Goal: Communication & Community: Answer question/provide support

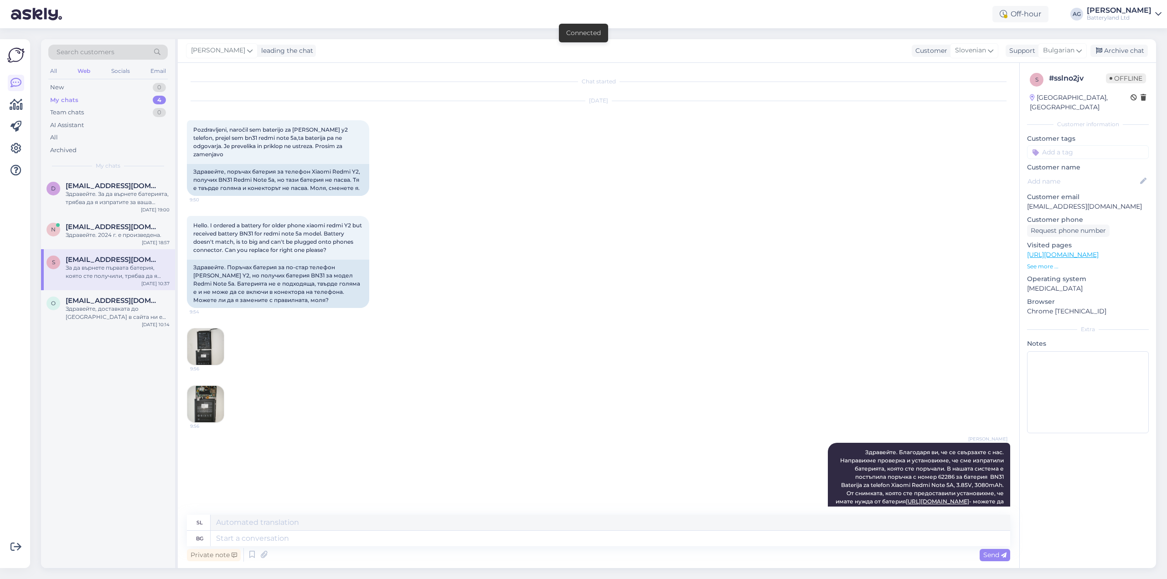
scroll to position [735, 0]
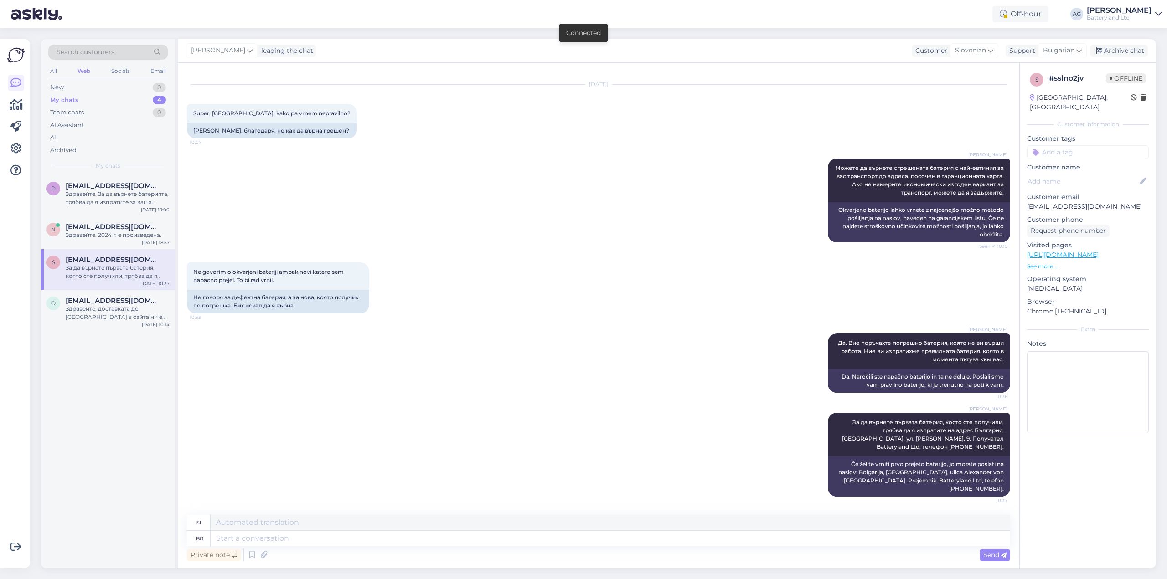
click at [83, 71] on div "Web" at bounding box center [84, 71] width 16 height 12
click at [103, 191] on div "Супер! Веднага поръчвам!" at bounding box center [118, 194] width 104 height 8
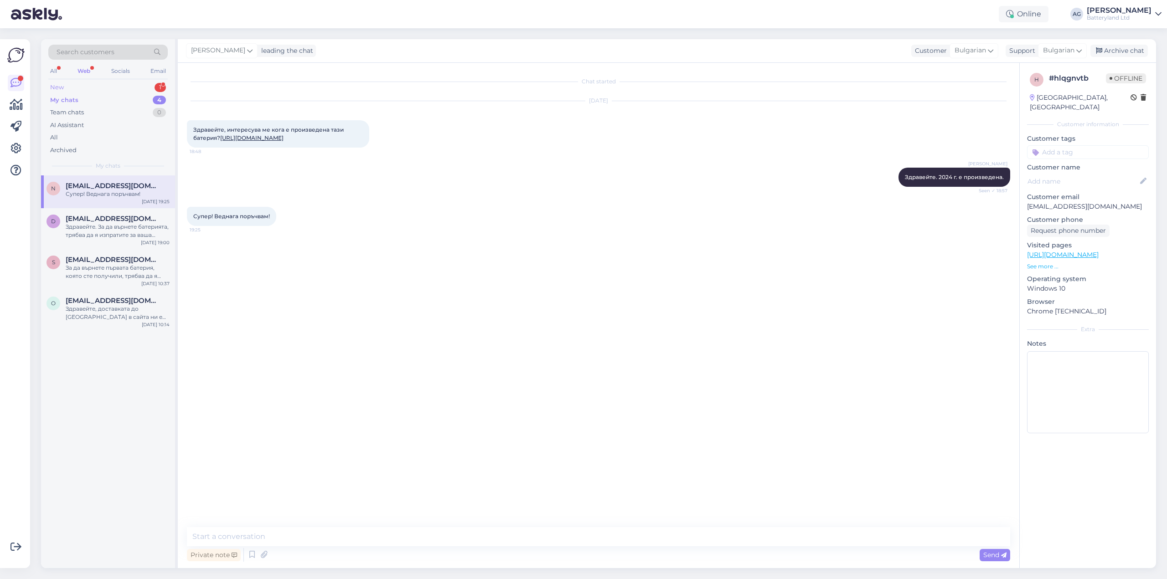
click at [62, 87] on div "New" at bounding box center [57, 87] width 14 height 9
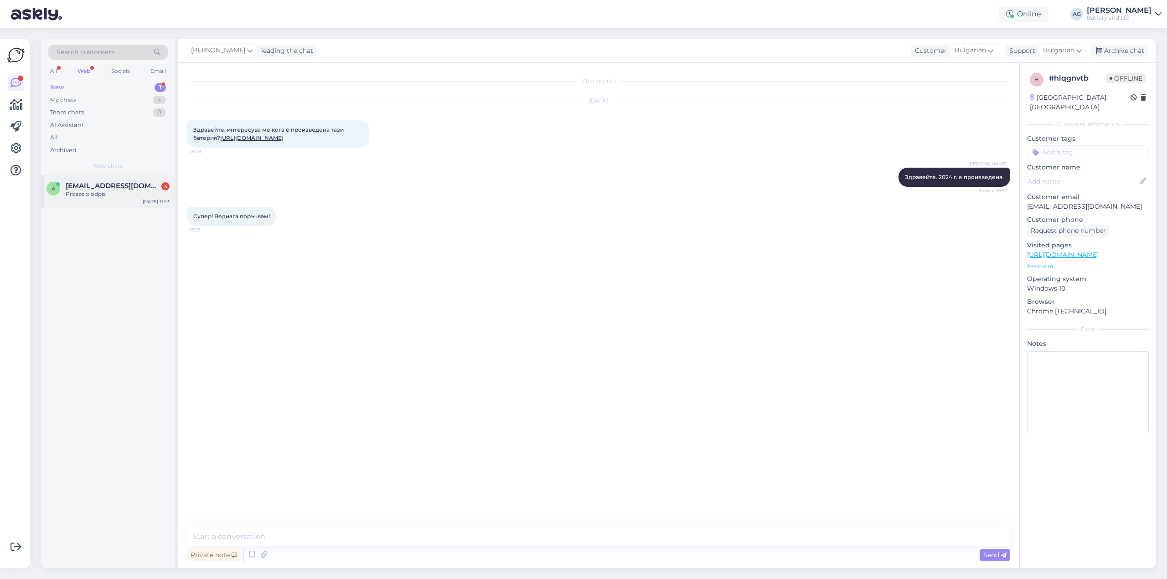
click at [94, 186] on span "[EMAIL_ADDRESS][DOMAIN_NAME]" at bounding box center [113, 186] width 95 height 8
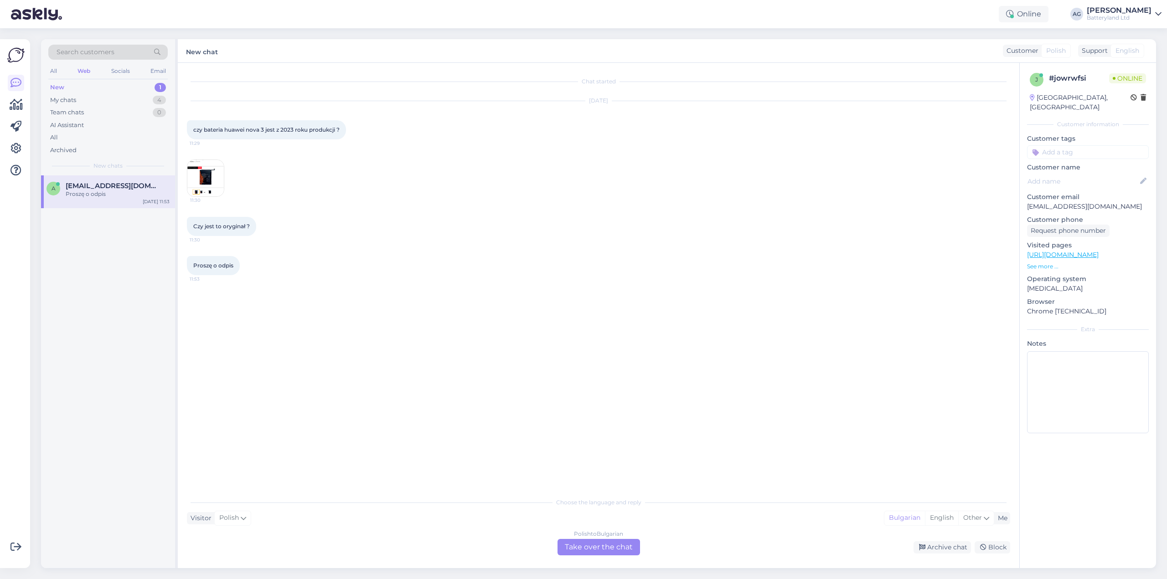
click at [579, 549] on div "Polish to Bulgarian Take over the chat" at bounding box center [598, 547] width 82 height 16
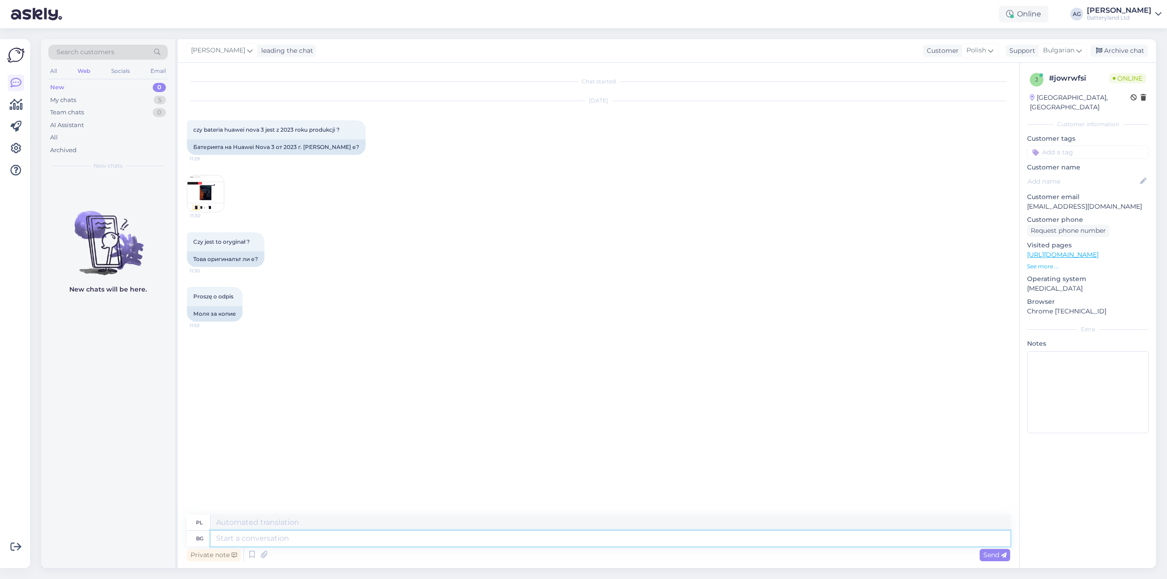
click at [552, 536] on textarea at bounding box center [610, 538] width 799 height 15
type textarea "Здравейте"
type textarea "Cześć"
click at [205, 189] on img at bounding box center [205, 193] width 36 height 36
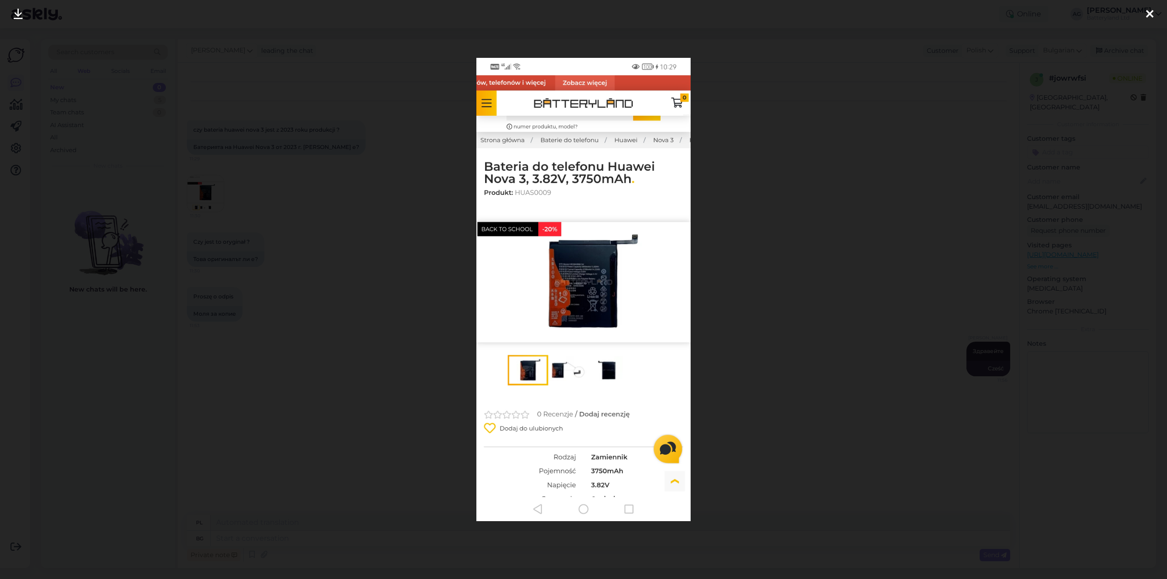
click at [768, 95] on div at bounding box center [583, 289] width 1167 height 579
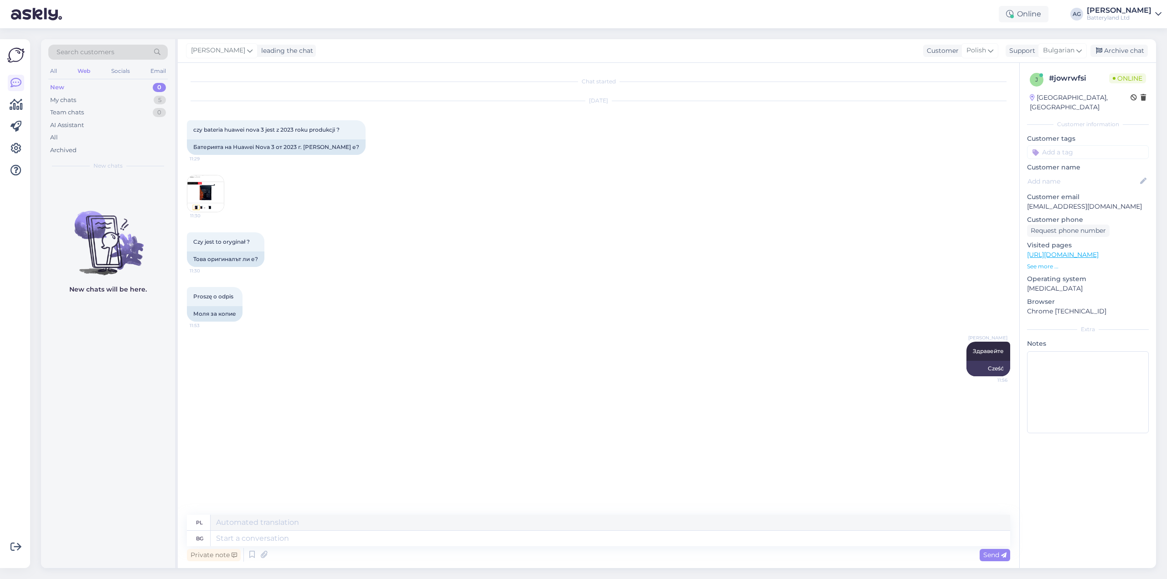
click at [1065, 251] on link "[URL][DOMAIN_NAME]" at bounding box center [1063, 255] width 72 height 8
click at [298, 539] on textarea at bounding box center [610, 538] width 799 height 15
type textarea "Батерията"
type textarea "Bateria"
type textarea "Батерията е з"
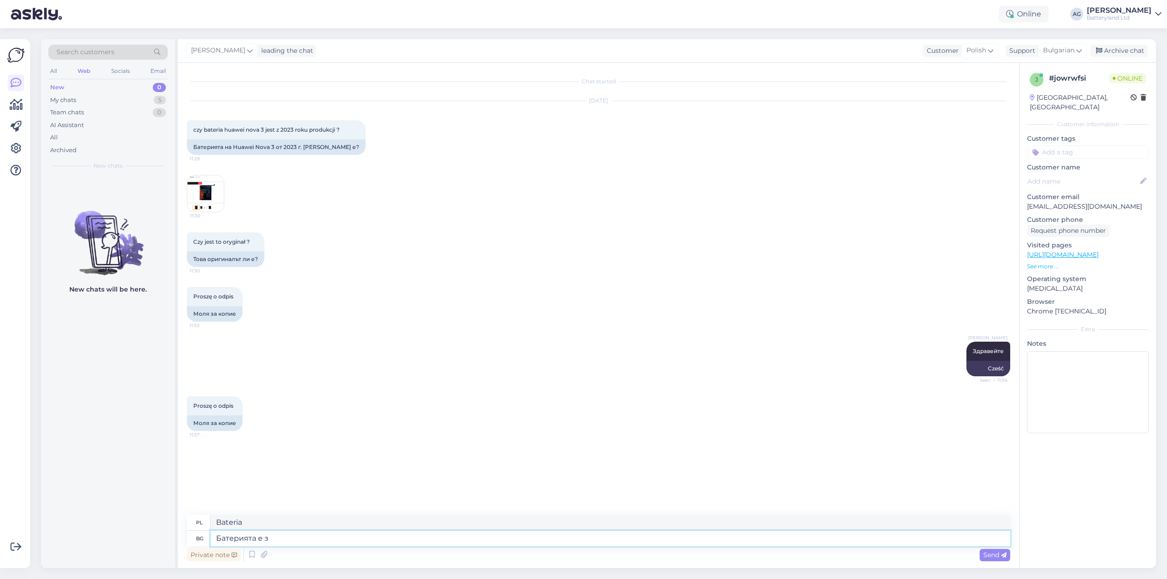
type textarea "Bateria jest"
type textarea "Батерията е заместител. Пр"
type textarea "Bateria jest wymienna."
type textarea "Батерията е заместител. Произведена е"
type textarea "Bateria jest zamienna. Została wyprodukowana"
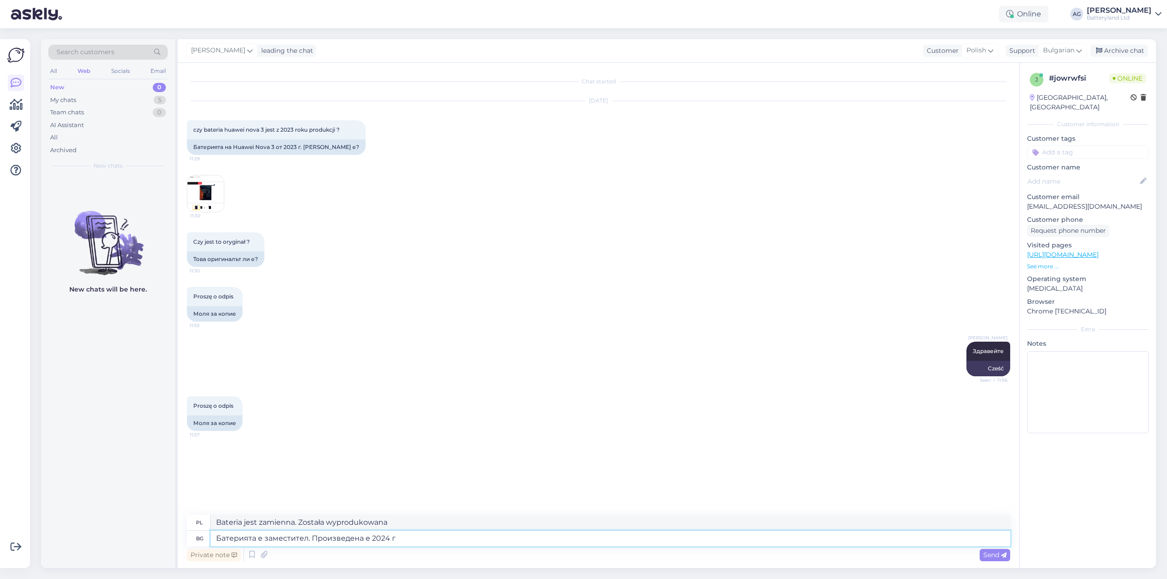
type textarea "Батерията е заместител. Произведена е 2024 г."
type textarea "Bateria jest zamienna. Wyprodukowano ją w 2024 roku."
type textarea "Батерията е заместител. Произведена е 2024 г."
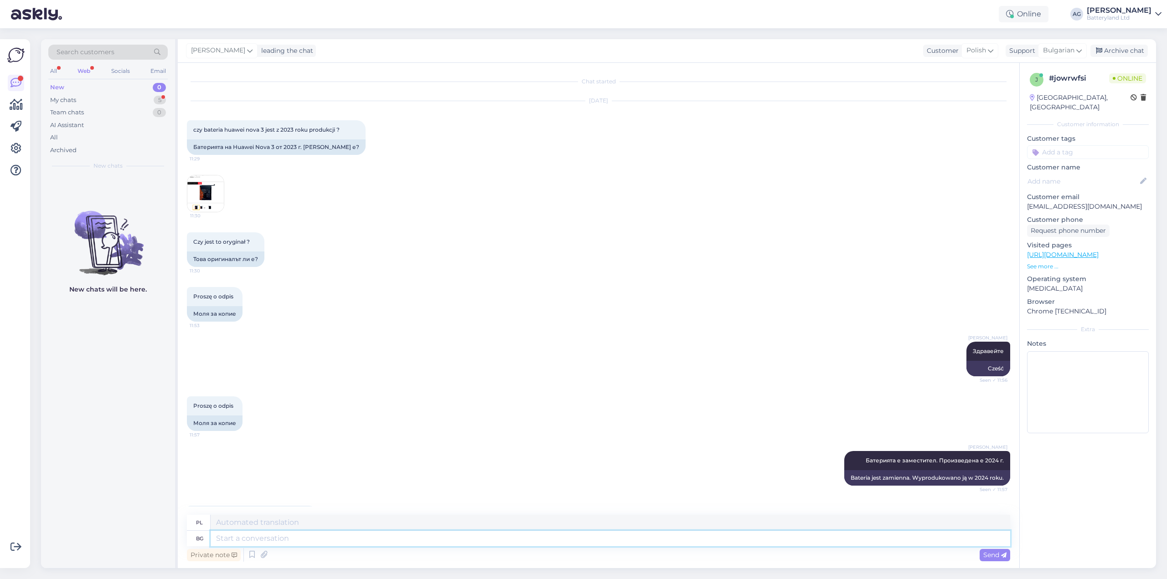
scroll to position [44, 0]
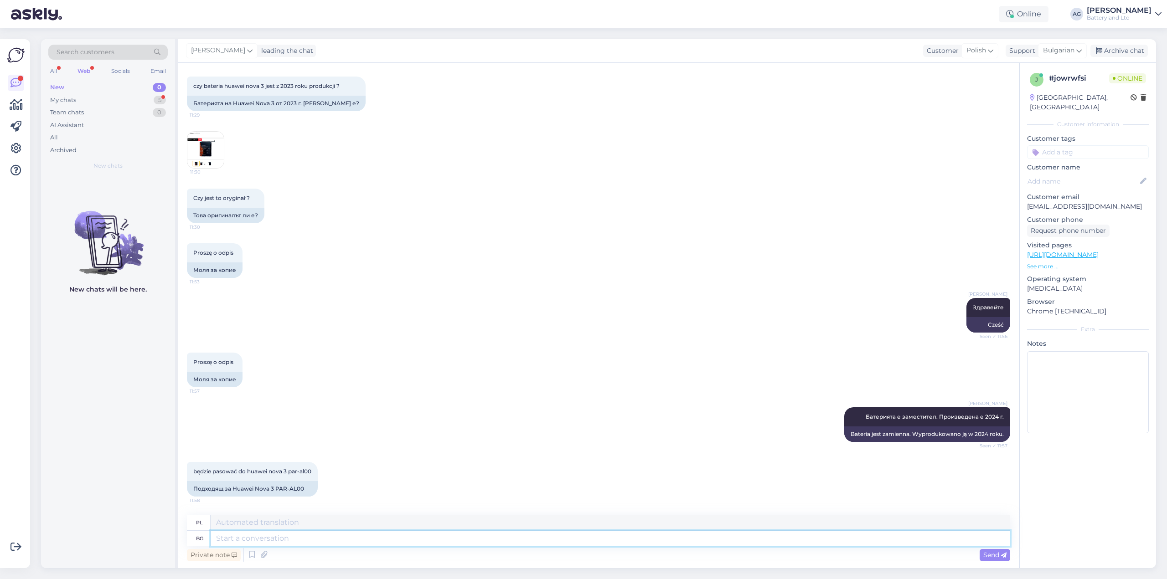
click at [318, 537] on textarea at bounding box center [610, 538] width 799 height 15
type textarea "Съвместима"
type textarea "Zgodny"
type textarea "Съвместима е с"
type textarea "Jest kompatybilny z"
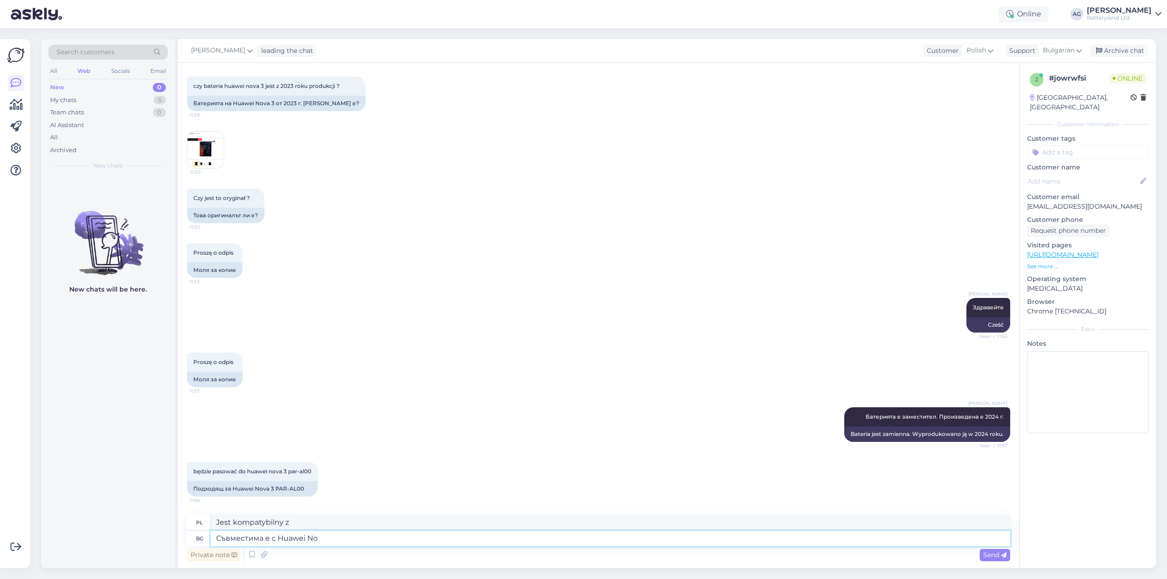
type textarea "Съвместима е с Huawei Nov"
type textarea "Jest kompatybilny z [GEOGRAPHIC_DATA]"
type textarea "Съвместима е с Huawei Nova 3"
type textarea "Kompatybilny z Huawei Nova"
type textarea "Съвместима е с Huawei Nova 3."
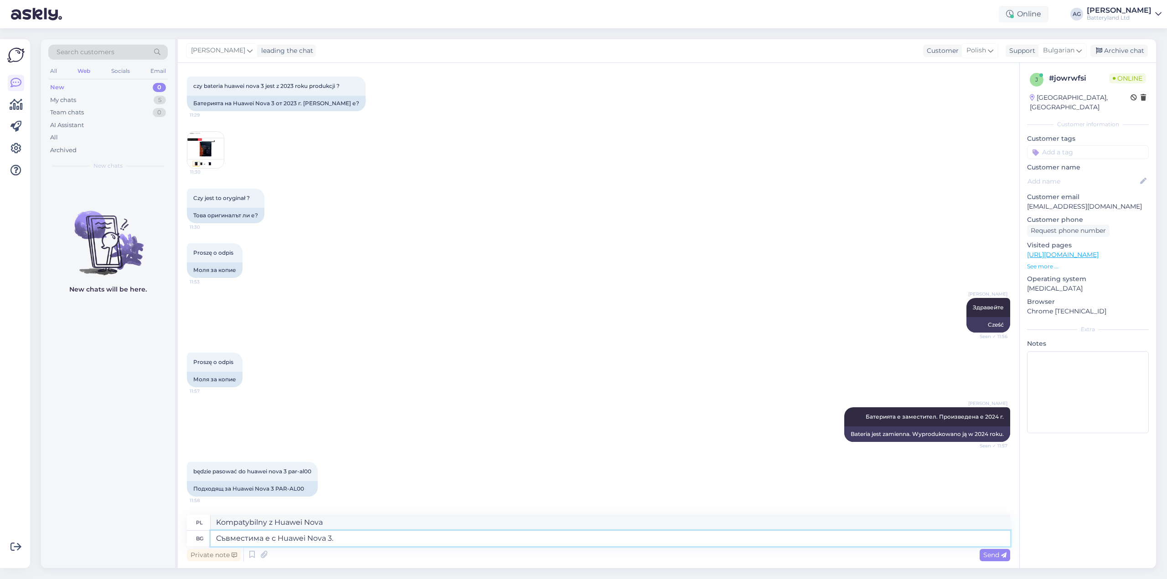
type textarea "Jest kompatybilny z Huawei Nova 3."
type textarea "Съвместима е с Huawei Nova 3. За"
type textarea "Jest kompatybilny z Huawei Nova 3. [PERSON_NAME]"
type textarea "Съвместима е с Huawei Nova 3. За да сте н"
type textarea "Jest kompatybilny z Huawei Nova 3. Do"
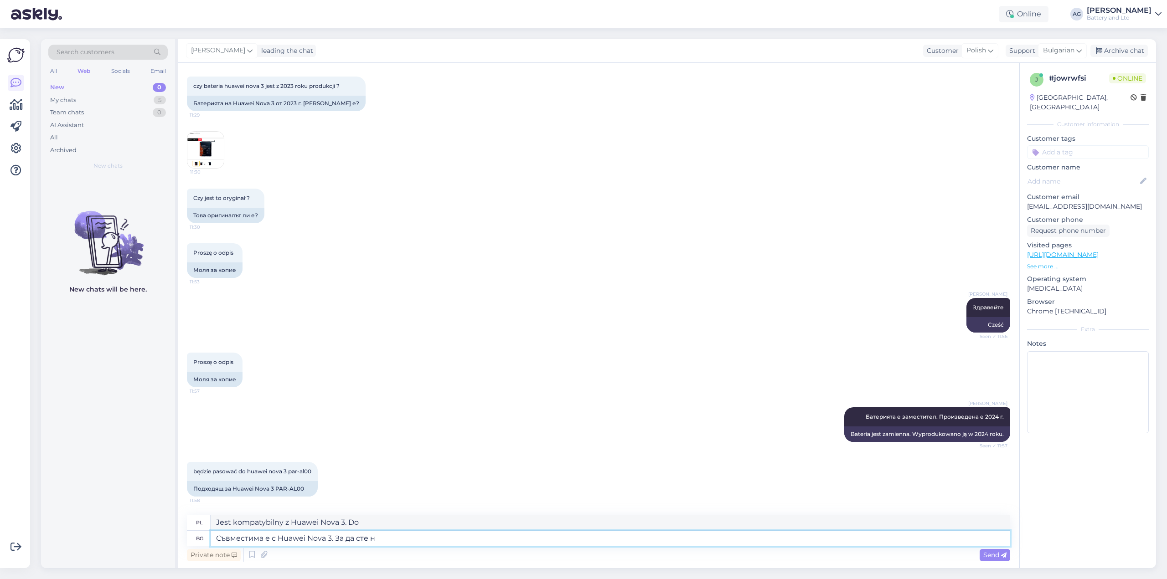
type textarea "Съвместима е с Huawei Nova 3. За да сте на"
type textarea "Jest kompatybilny z Huawei Nova 3. Aby być"
type textarea "Съвместима е с Huawei Nova 3. За да сте напълно сиг"
type textarea "Jest kompatybilny z Huawei Nova 3. Aby być w pełni"
type textarea "Съвместима е с Huawei Nova 3. За да сте напълно сигурен"
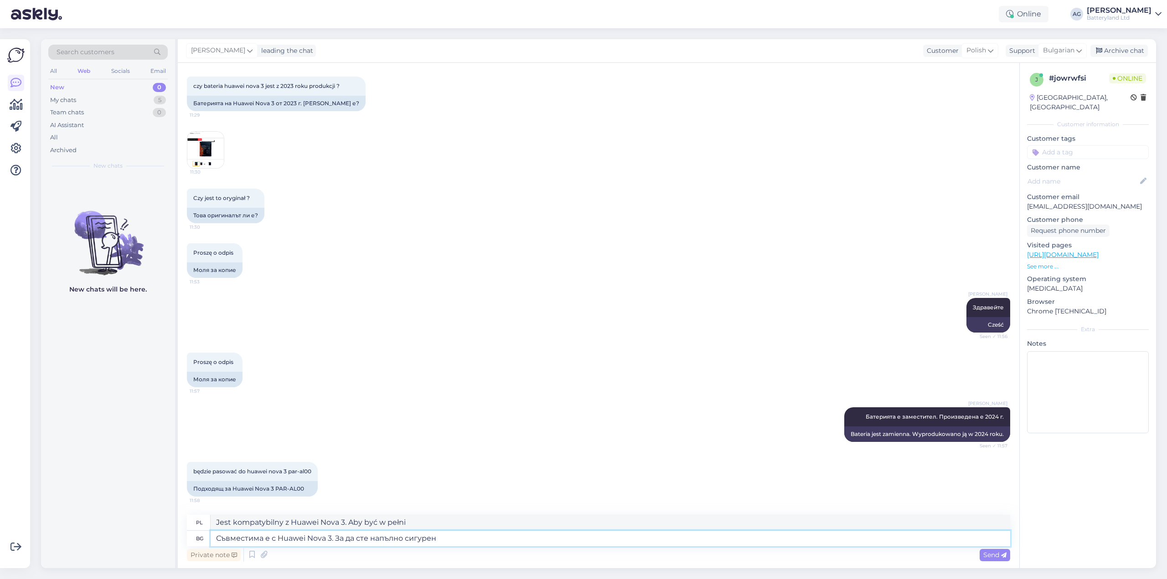
type textarea "Jest kompatybilny z Huawei Nova 3. Aby mieć całkowitą pewność"
type textarea "Съвместима е с Huawei Nova 3. За да сте напълно сигурен за вашия кон"
type textarea "Jest kompatybilny z Huawei Nova 3. Aby mieć całkowitą pewność,"
type textarea "Съвместима е с Huawei Nova 3. За да сте напълно сигурен за вашия конкретен моде"
type textarea "Jest kompatybilny z Huawei Nova 3. Aby mieć całkowitą pewność co do swojego kon…"
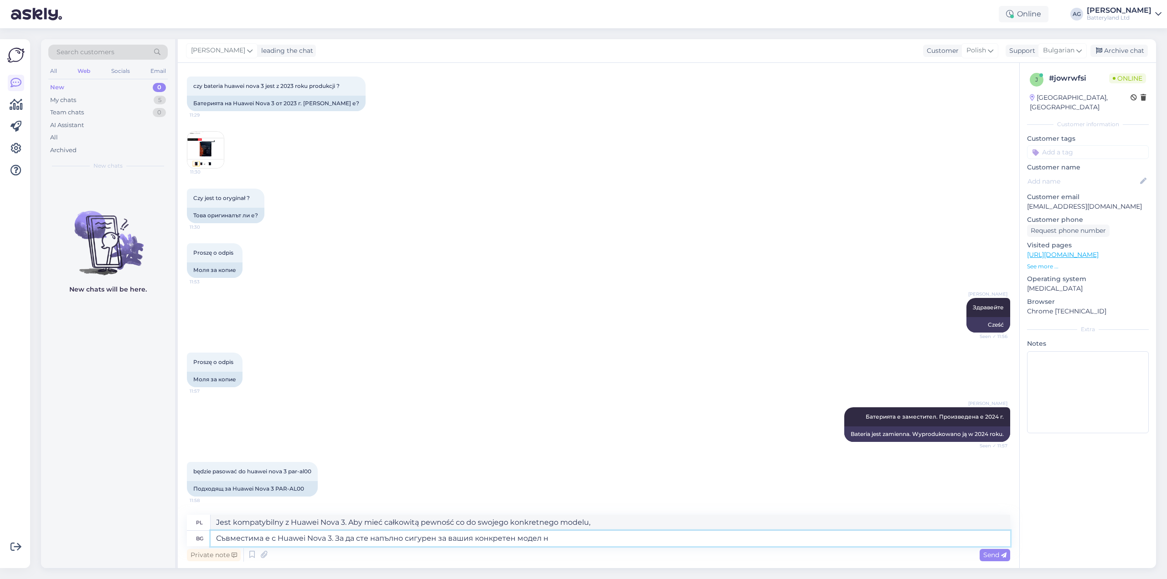
type textarea "Съвместима е с Huawei Nova 3. За да сте напълно сигурен за вашия конкретен моде…"
type textarea "Jest kompatybilny z Huawei Nova 3. Aby mieć całkowitą pewność co do konkretnego…"
type textarea "Съвместима е с Huawei Nova 3. За да сте напълно сигурен за вашия конкретен моде…"
type textarea "Jest kompatybilny z Huawei Nova 3. Aby mieć całkowitą pewność co do konkretnego…"
type textarea "Съвместима е с Huawei Nova 3. За да сте напълно сигурен за вашия конкретен моде…"
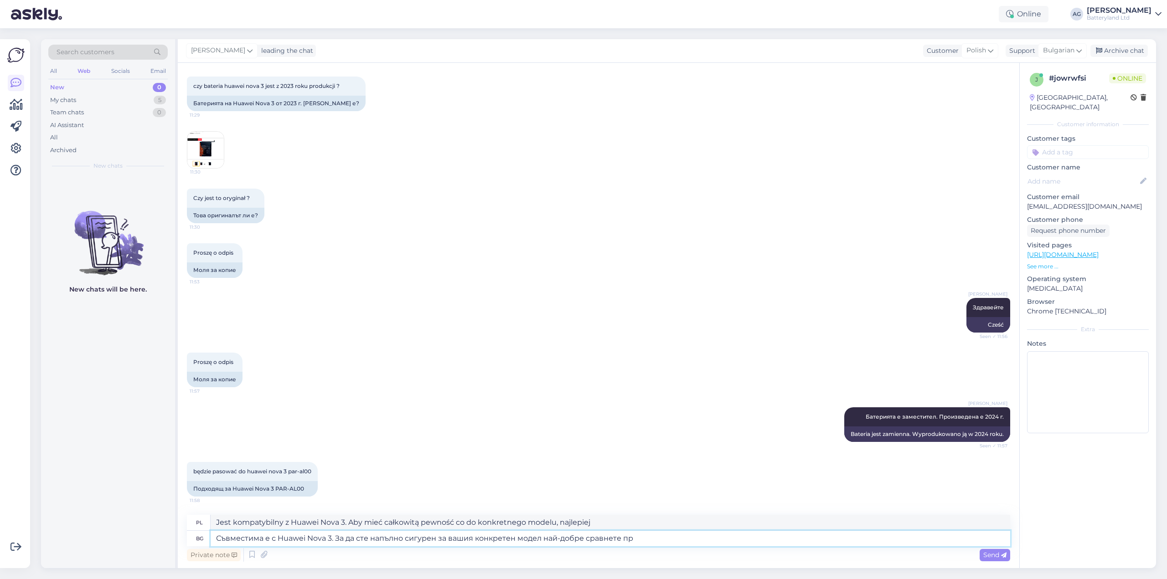
type textarea "Jest kompatybilny z Huawei Nova 3. Aby mieć całkowitą pewność co do konkretnego…"
type textarea "Съвместима е с Huawei Nova 3. За да сте напълно сигурен за вашия конкретен моде…"
type textarea "Jest kompatybilny z Huawei Nova 3. Aby mieć całkowitą pewność co do konkretnego…"
type textarea "Съвместима е с Huawei Nova 3. За да сте напълно сигурен за вашия конкретен моде…"
type textarea "Jest kompatybilny z Huawei Nova 3. Aby mieć całkowitą pewność co do konkretnego…"
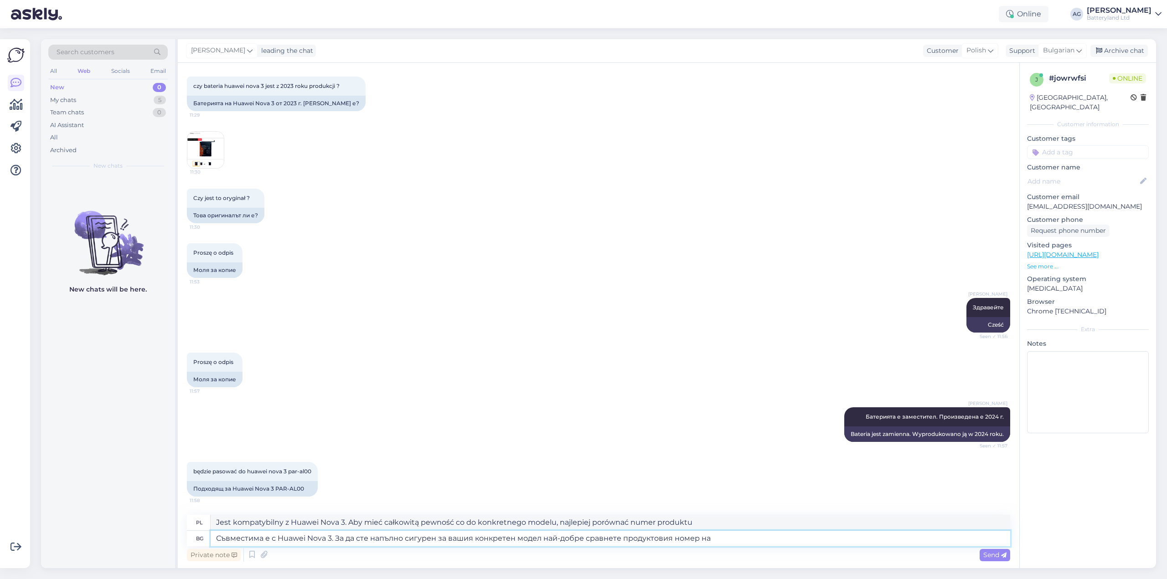
type textarea "Съвместима е с Huawei Nova 3. За да сте напълно сигурен за вашия конкретен моде…"
type textarea "Jest kompatybilny z Huawei Nova 3. Aby mieć całkowitą pewność co do konkretnego…"
type textarea "Съвместима е с Huawei Nova 3. За да сте напълно сигурен за вашия конкретен моде…"
type textarea "Jest kompatybilny z Huawei Nova 3. Aby mieć całkowitą pewność co do konkretnego…"
type textarea "Съвместима е с Huawei Nova 3. За да сте напълно сигурен за вашия конкретен моде…"
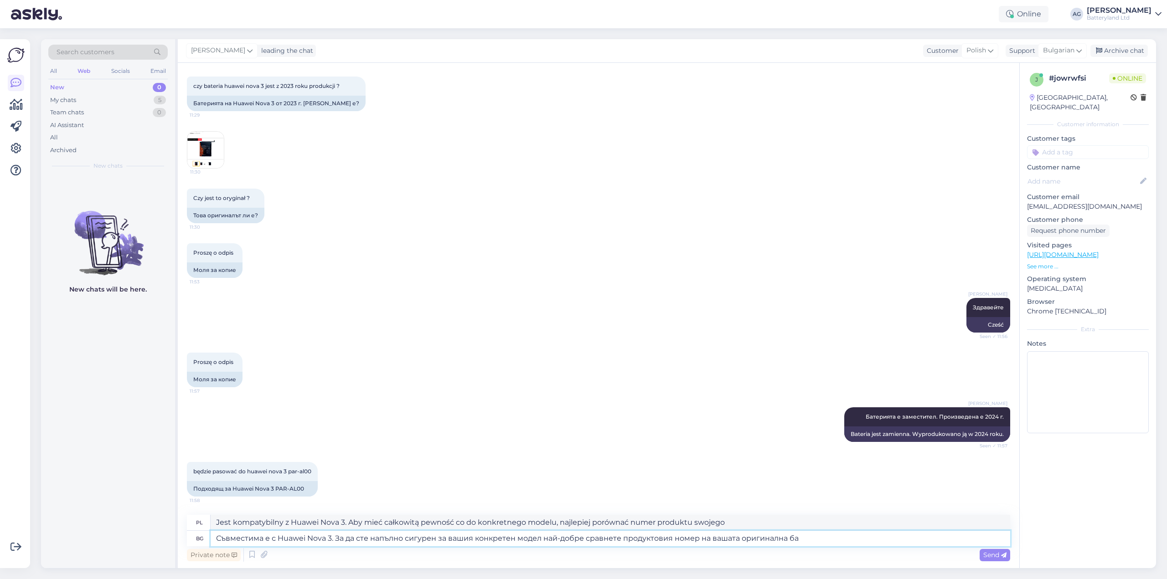
type textarea "Jest kompatybilny z Huawei Nova 3. Aby mieć całkowitą pewność co do konkretnego…"
type textarea "Съвместима е с Huawei Nova 3. За да сте напълно сигурен за вашия конкретен моде…"
type textarea "Jest kompatybilny z Huawei Nova 3. Aby mieć całkowitą pewność co do konkretnego…"
type textarea "Съвместима е с Huawei Nova 3. За да сте напълно сигурен за вашия конкретен моде…"
type textarea "Jest kompatybilny z Huawei Nova 3. Aby mieć całkowitą pewność co do konkretnego…"
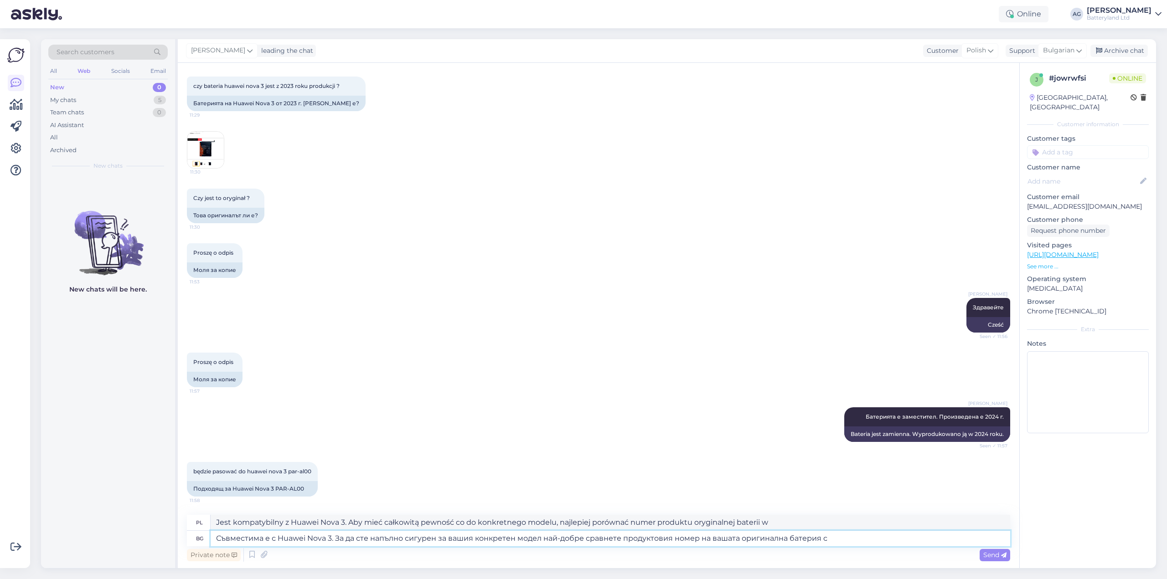
type textarea "Съвместима е с Huawei Nova 3. За да сте напълно сигурен за вашия конкретен моде…"
type textarea "Jest kompatybilny z Huawei Nova 3. Aby mieć całkowitą pewność co do konkretnego…"
type textarea "Съвместима е с Huawei Nova 3. За да сте напълно сигурен за вашия конкретен моде…"
type textarea "Jest kompatybilny z Huawei Nova 3. Aby mieć całkowitą pewność co do konkretnego…"
type textarea "Съвместима е с Huawei Nova 3. За да сте напълно сигурен за вашия конкретен моде…"
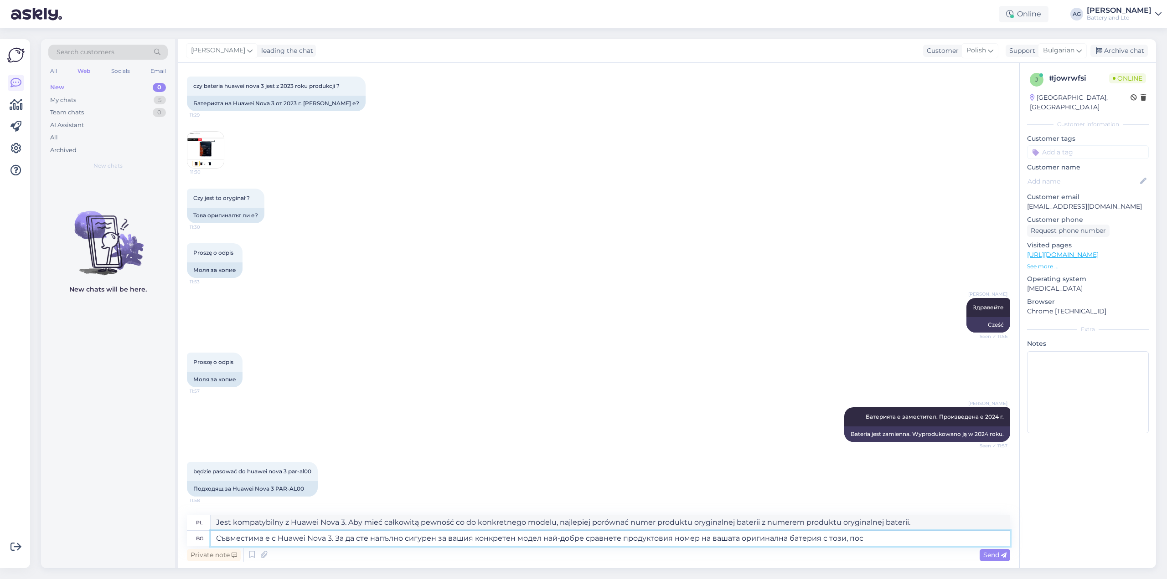
type textarea "Jest kompatybilny z Huawei Nova 3. Aby mieć całkowitą pewność co do konkretnego…"
type textarea "Съвместима е с Huawei Nova 3. За да сте напълно сигурен за вашия конкретен моде…"
type textarea "Jest kompatybilny z Huawei Nova 3. Aby mieć całkowitą pewność co do konkretnego…"
type textarea "Съвместима е с Huawei Nova 3. За да сте напълно сигурен за вашия конкретен моде…"
type textarea "Jest kompatybilny z Huawei Nova 3. Aby mieć całkowitą pewność co do konkretnego…"
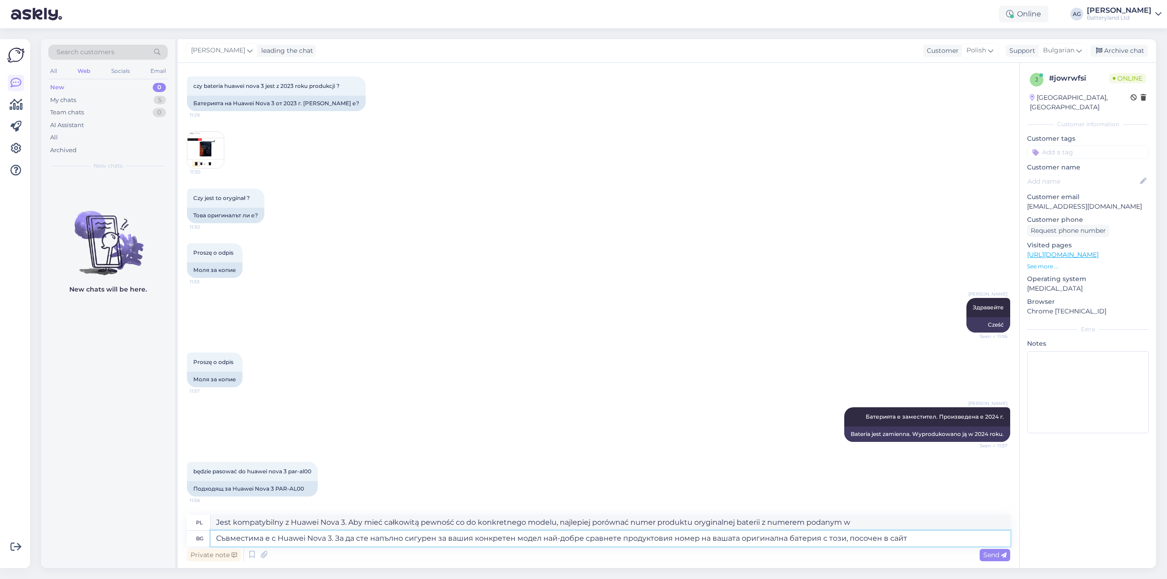
type textarea "Съвместима е с Huawei Nova 3. За да сте напълно сигурен за вашия конкретен моде…"
type textarea "Jest kompatybilny z Huawei Nova 3. Aby mieć całkowitą pewność co do konkretnego…"
type textarea "Съвместима е с Huawei Nova 3. За да сте напълно сигурен за вашия конкретен моде…"
type textarea "Jest kompatybilny z Huawei Nova 3. Aby mieć całkowitą pewność co do konkretnego…"
type textarea "Съвместима е с Huawei Nova 3. За да сте напълно сигурен за вашия конкретен моде…"
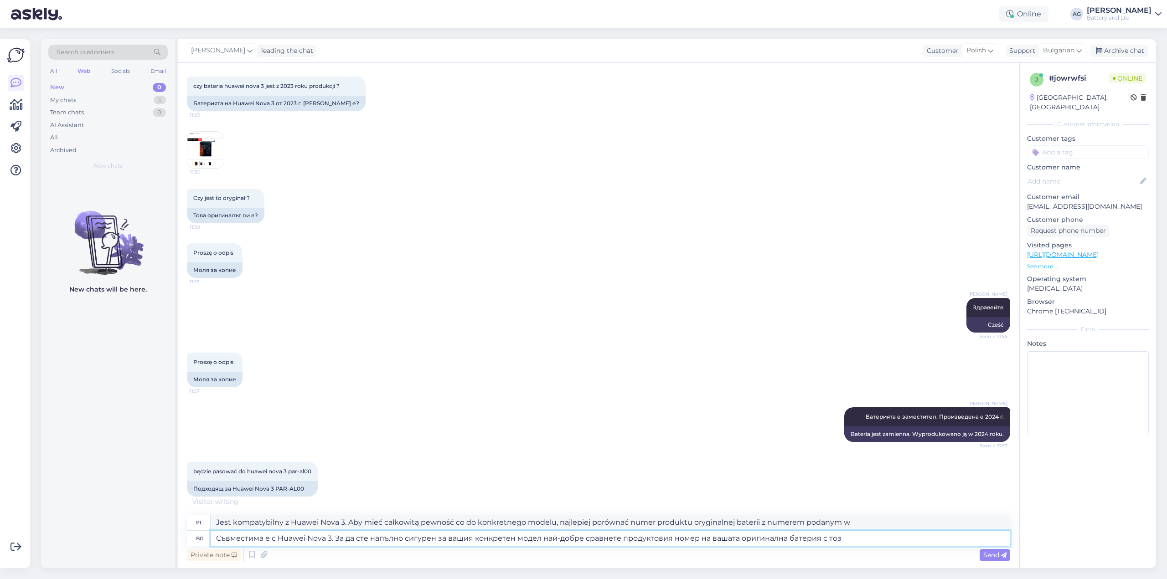
type textarea "Jest kompatybilny z Huawei Nova 3. Aby mieć całkowitą pewność co do konkretnego…"
type textarea "Съвместима е с Huawei Nova 3. За да сте напълно сигурен за вашия конкретен моде…"
type textarea "Jest kompatybilny z Huawei Nova 3. Aby mieć całkowitą pewność co do konkretnego…"
type textarea "Съвместима е с Huawei Nova 3. За да сте напълно сигурен за вашия конкретен моде…"
type textarea "Jest kompatybilny z Huawei Nova 3. Aby mieć całkowitą pewność co do konkretnego…"
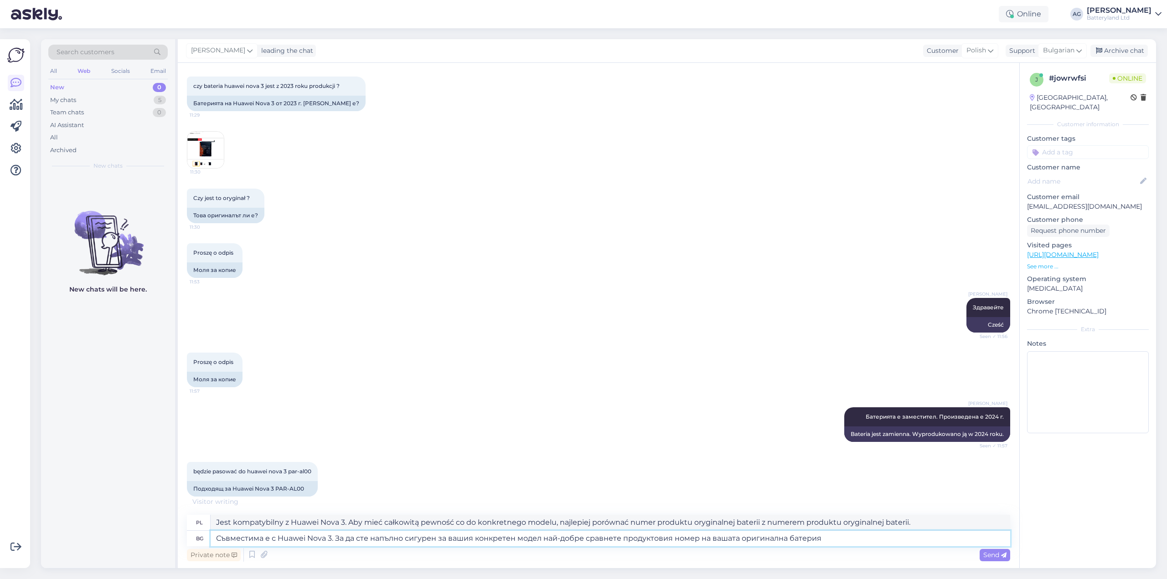
type textarea "Съвместима е с Huawei Nova 3. За да сте напълно сигурен за вашия конкретен моде…"
type textarea "Jest kompatybilny z Huawei Nova 3. Aby mieć całkowitą pewność co do konkretnego…"
type textarea "Съвместима е с Huawei Nova 3. За да сте напълно сигурен за вашия конкретен моде…"
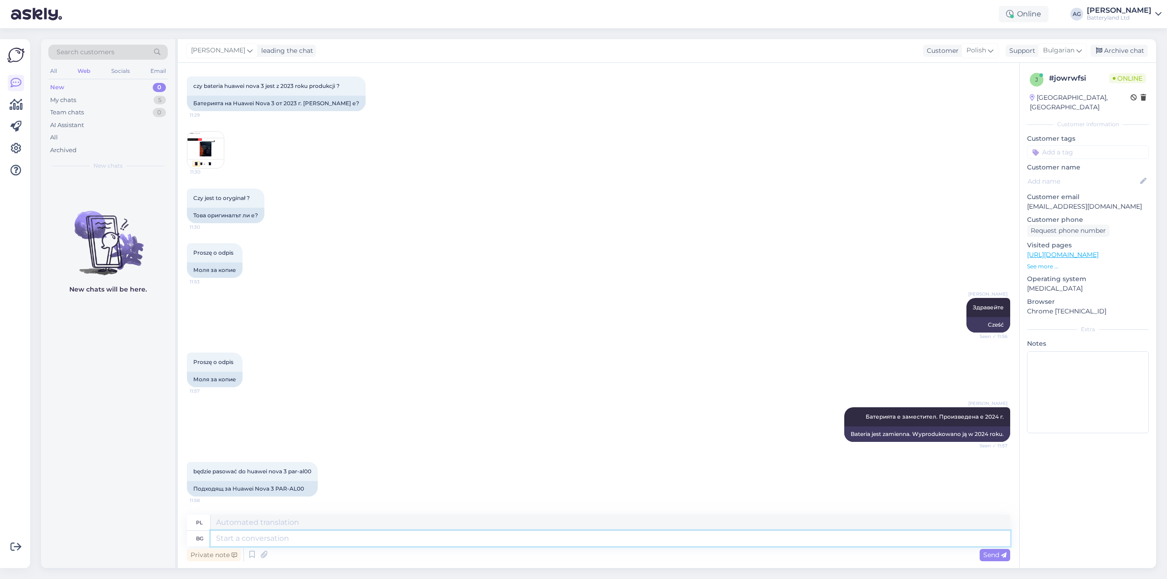
scroll to position [131, 0]
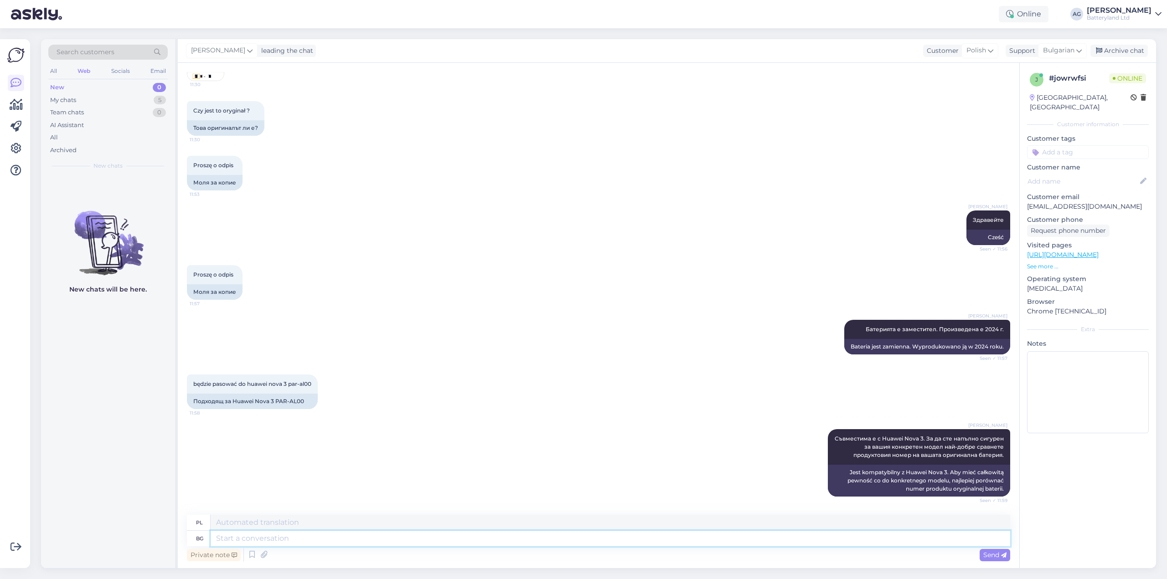
paste textarea "HB386589ECW"
type textarea "HB386589ECW"
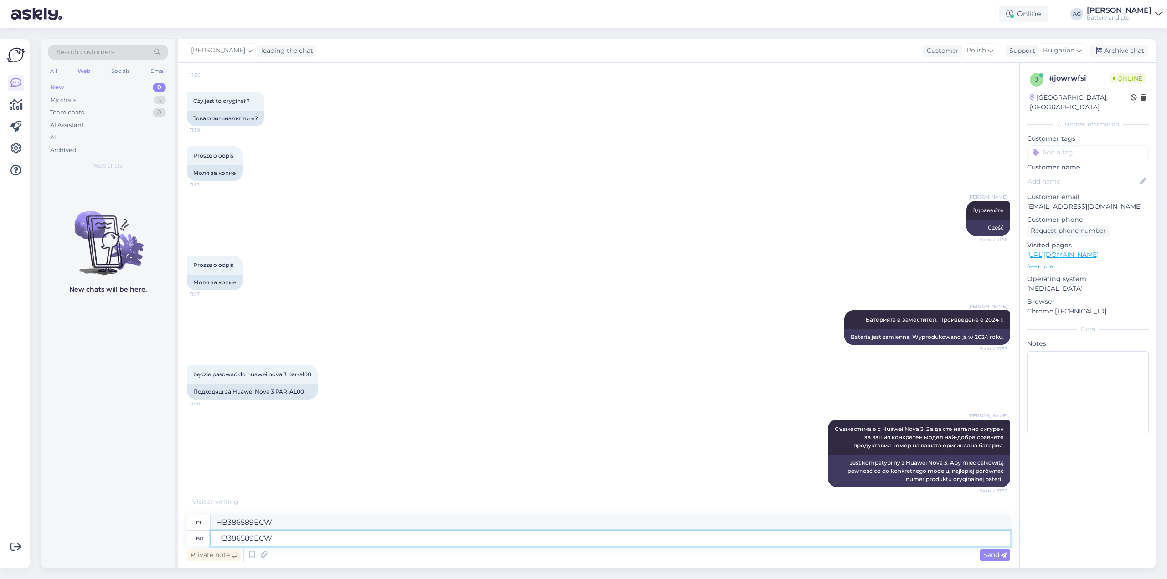
scroll to position [186, 0]
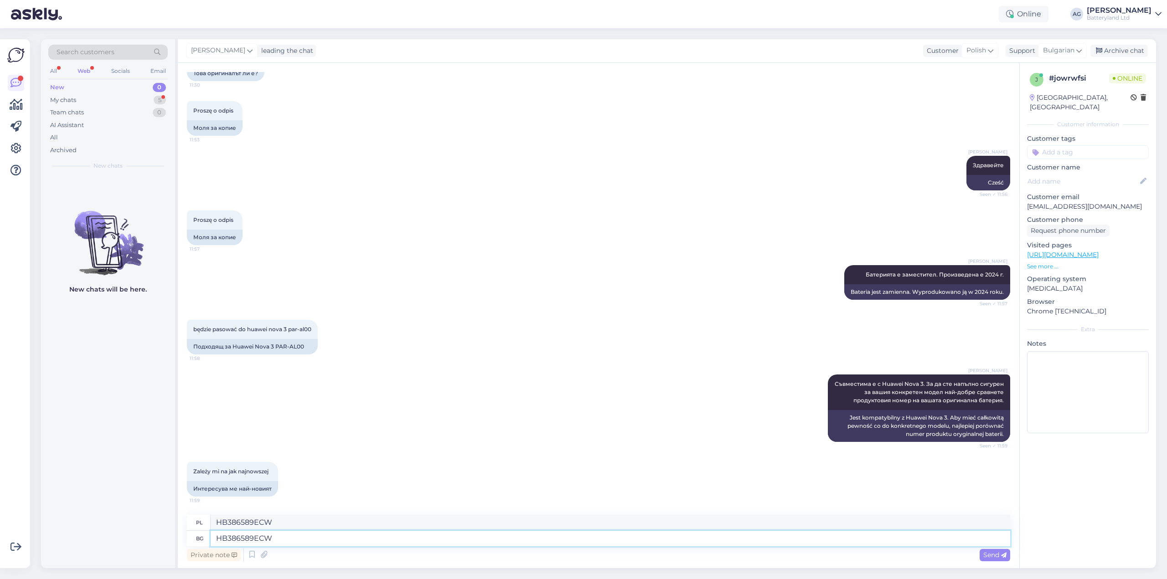
click at [263, 540] on textarea "HB386589ECW" at bounding box center [610, 538] width 799 height 15
click at [358, 372] on div "[PERSON_NAME] Съвместима е с Huawei Nova 3. За да сте напълно сигурен за вашия …" at bounding box center [598, 408] width 823 height 87
drag, startPoint x: 254, startPoint y: 346, endPoint x: 306, endPoint y: 346, distance: 52.0
click at [306, 346] on div "Подходящ за Huawei Nova 3 PAR-AL00" at bounding box center [252, 346] width 131 height 15
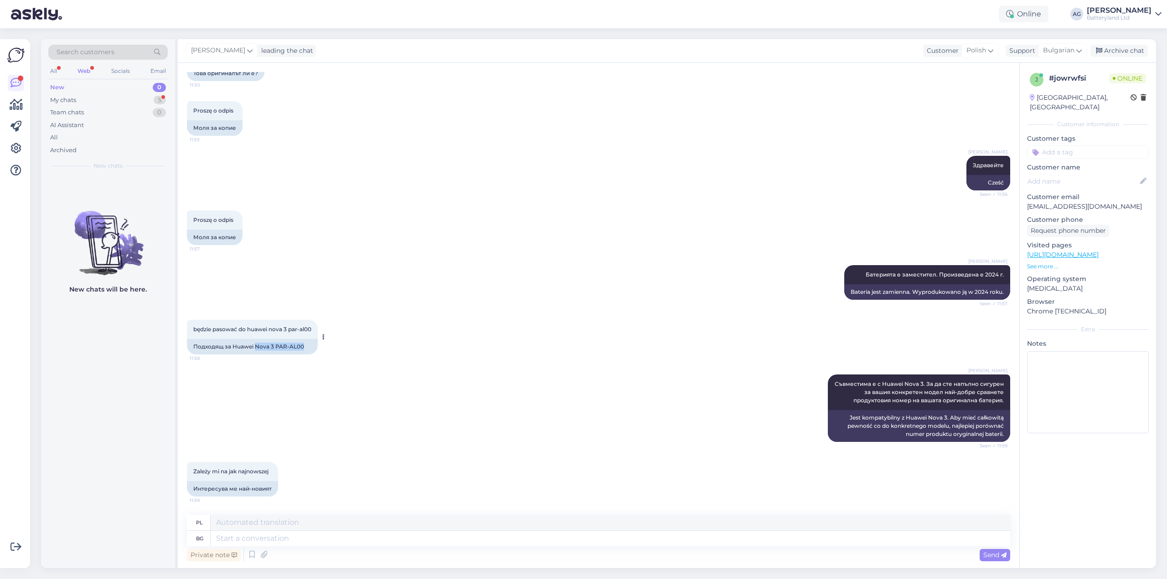
copy div "Nova 3 PAR-AL00"
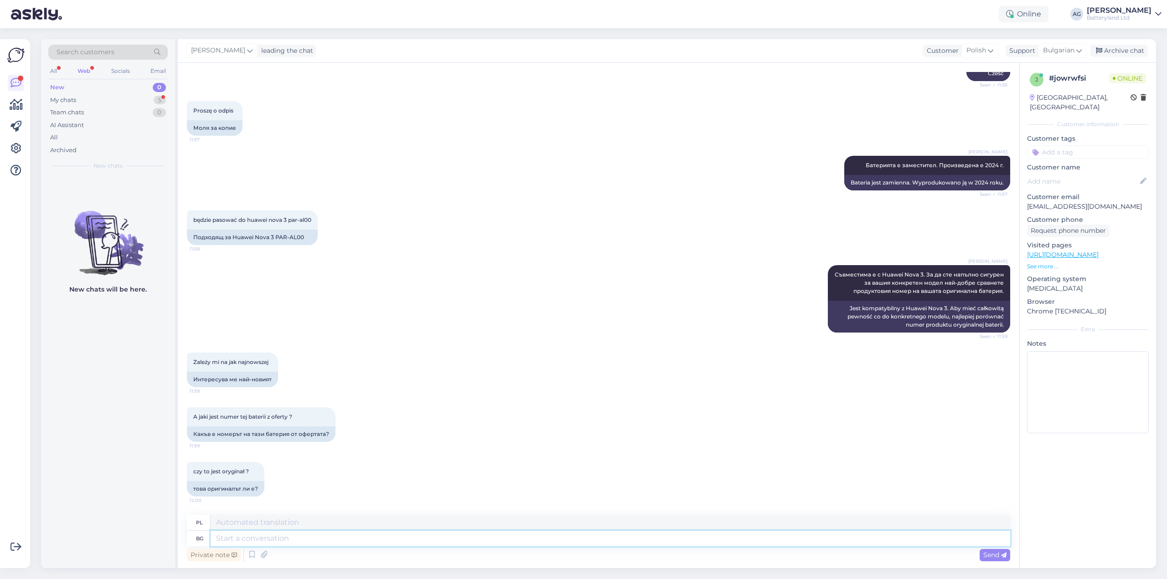
click at [287, 540] on textarea at bounding box center [610, 538] width 799 height 15
click at [272, 538] on textarea at bounding box center [610, 538] width 799 height 15
paste textarea "HB386589ECW"
type textarea "HB386589ECW"
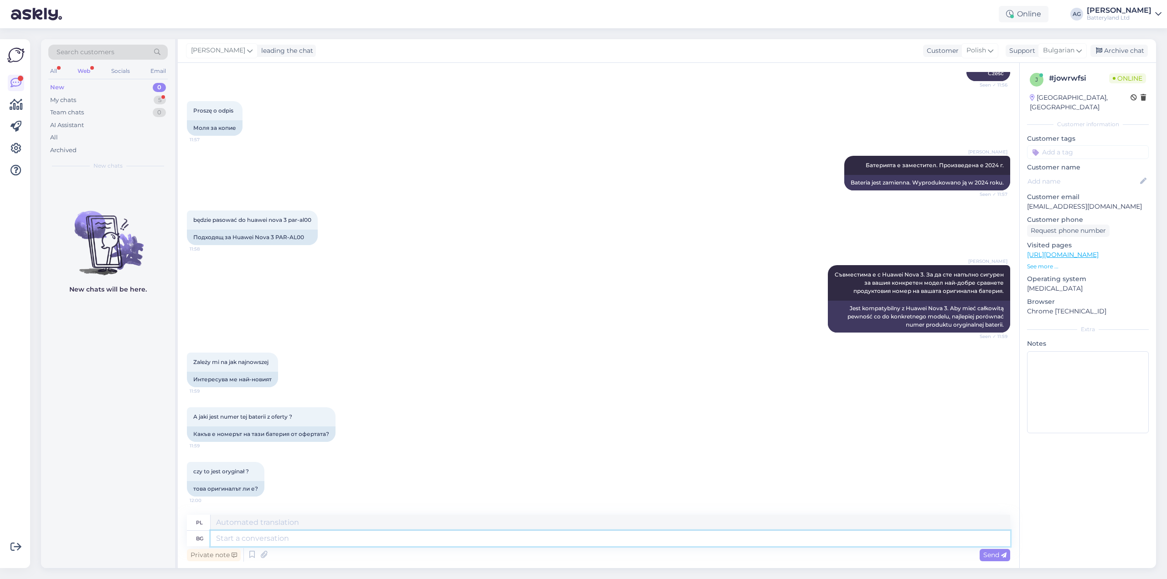
scroll to position [350, 0]
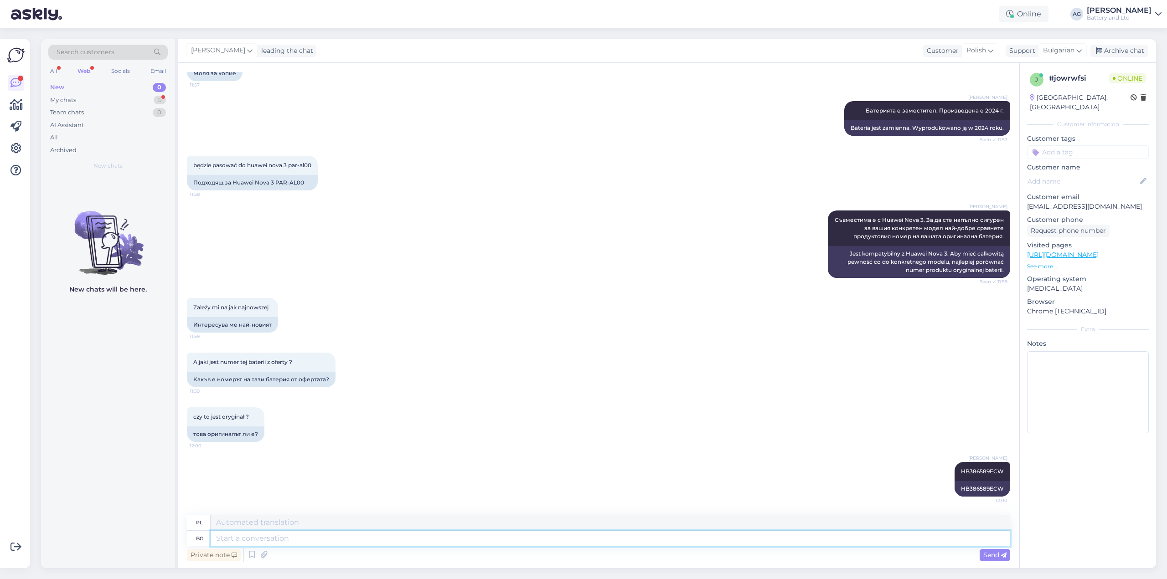
click at [283, 540] on textarea at bounding box center [610, 538] width 799 height 15
click at [74, 104] on div "My chats" at bounding box center [63, 100] width 26 height 9
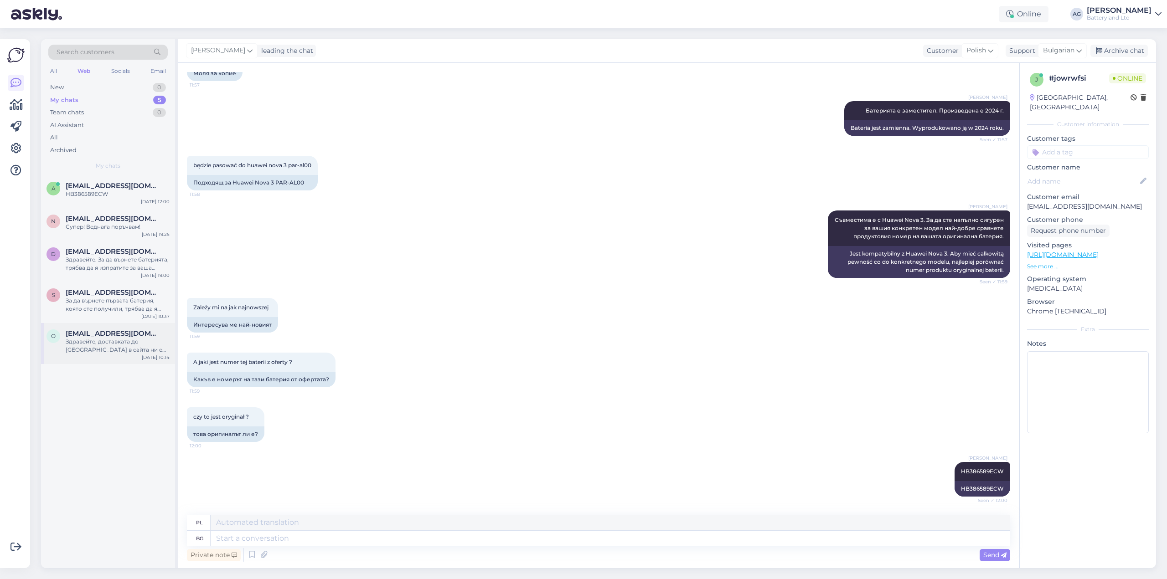
click at [108, 341] on div "Здравейте, доставката до [GEOGRAPHIC_DATA] в сайта ни е обявена за средно от 5 …" at bounding box center [118, 346] width 104 height 16
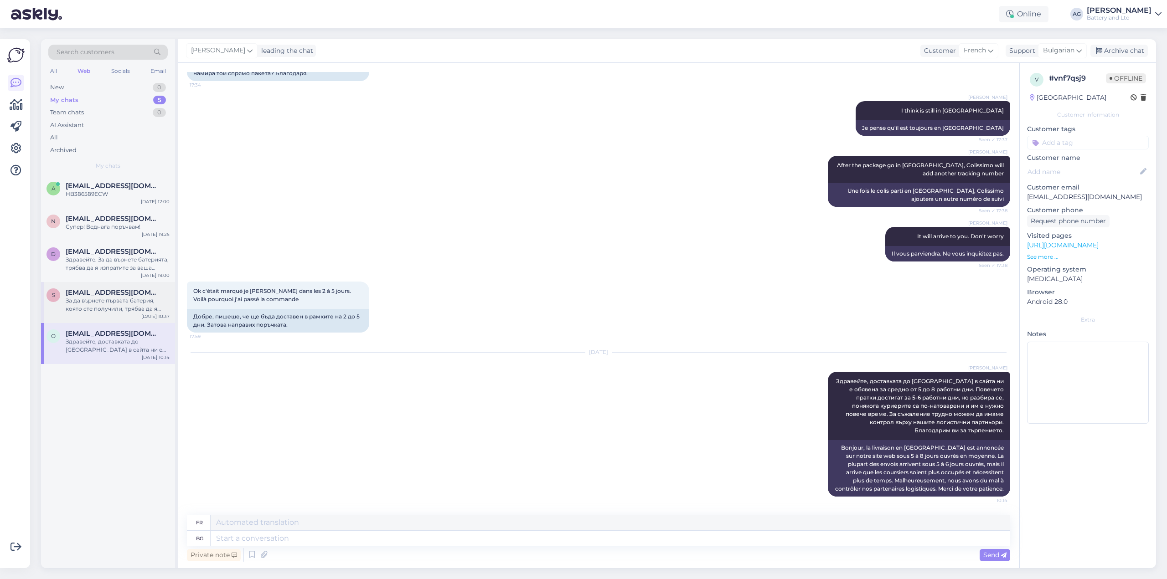
click at [113, 299] on div "За да върнете първата батерия, която сте получили, трябва да я изпратите на адр…" at bounding box center [118, 305] width 104 height 16
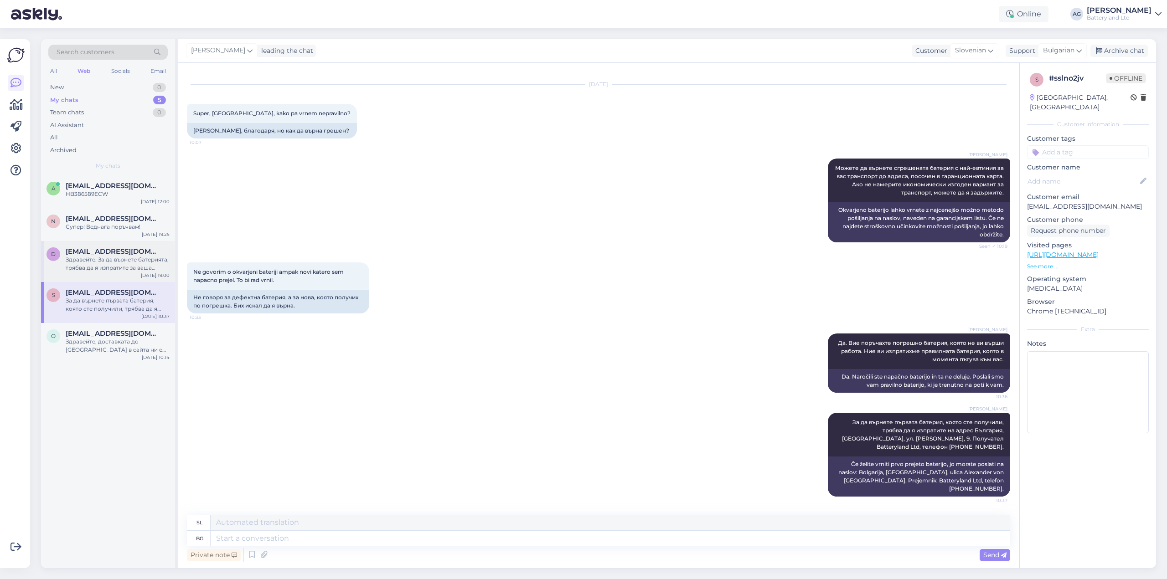
click at [108, 257] on div "Здравейте. За да върнете батерията, трябва да я изпратите за ваша сметка до адр…" at bounding box center [118, 264] width 104 height 16
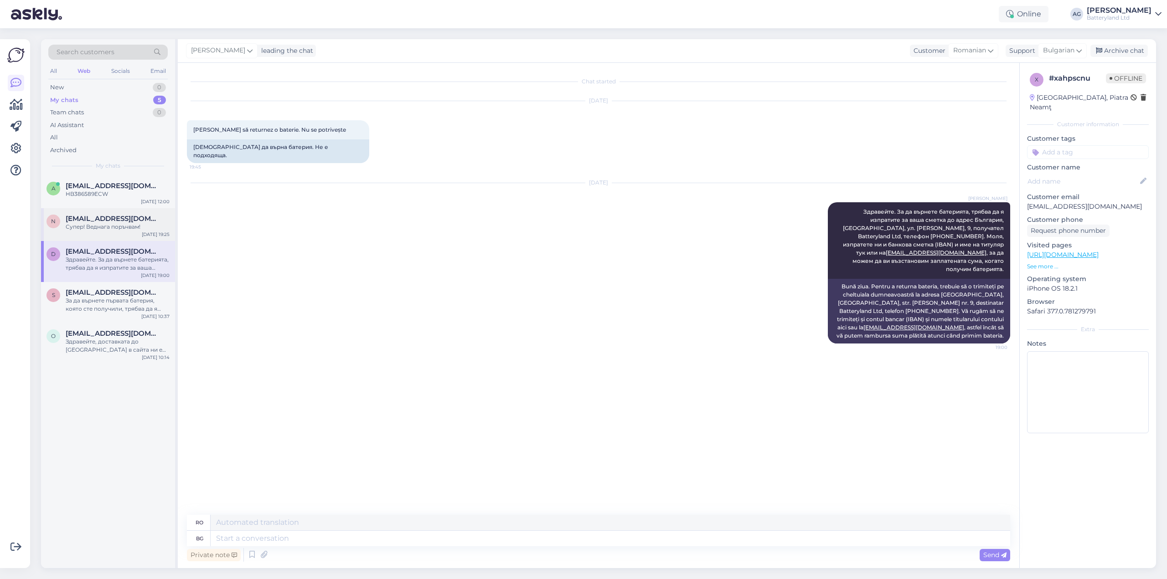
click at [107, 228] on div "Супер! Веднага поръчвам!" at bounding box center [118, 227] width 104 height 8
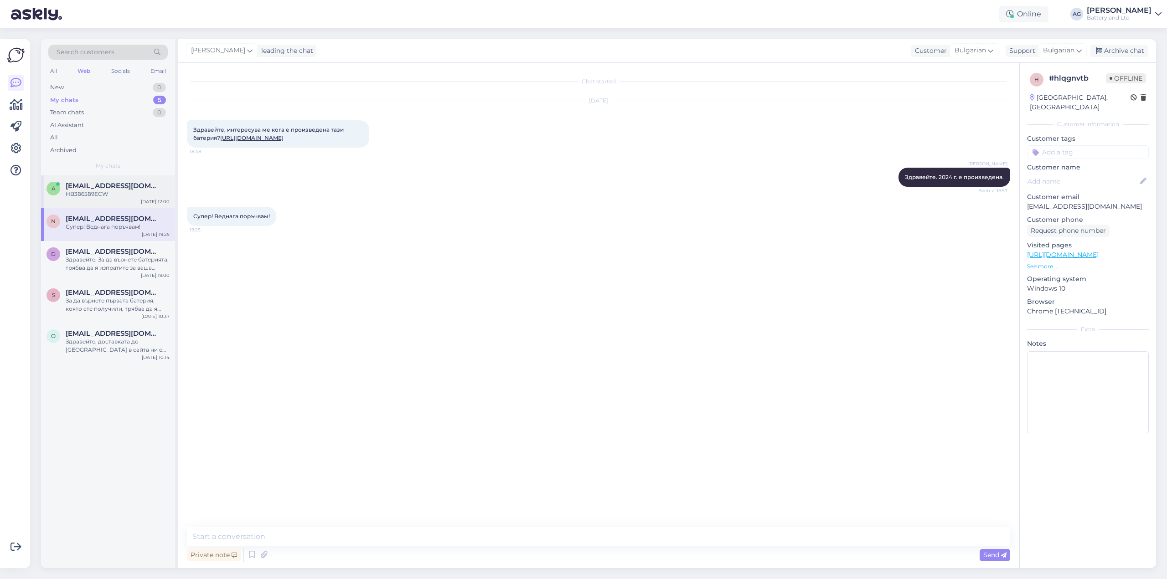
click at [108, 192] on div "HB386589ECW" at bounding box center [118, 194] width 104 height 8
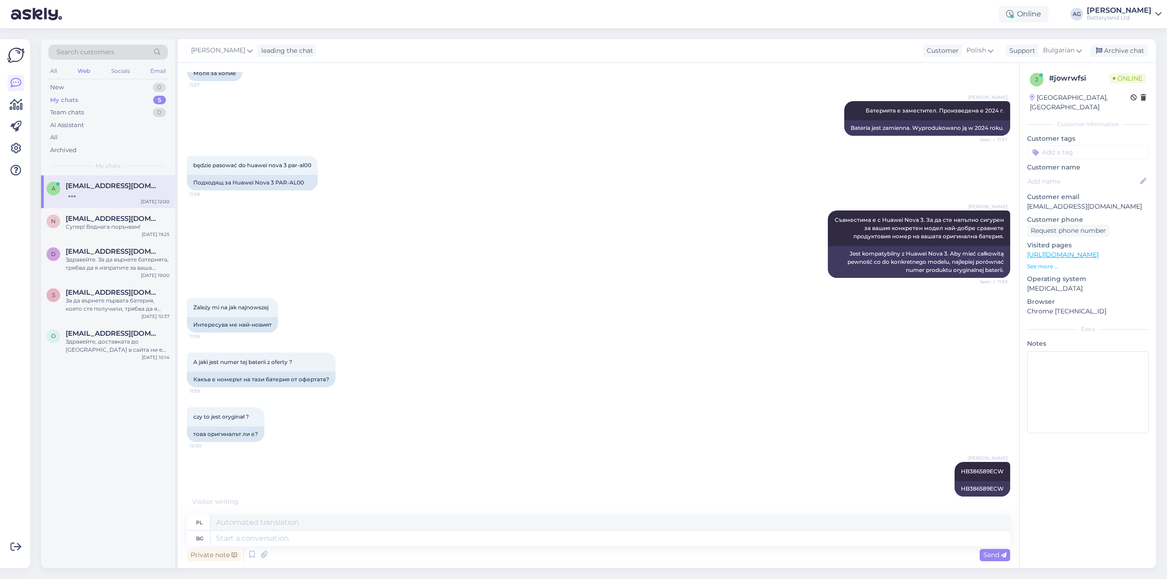
scroll to position [405, 0]
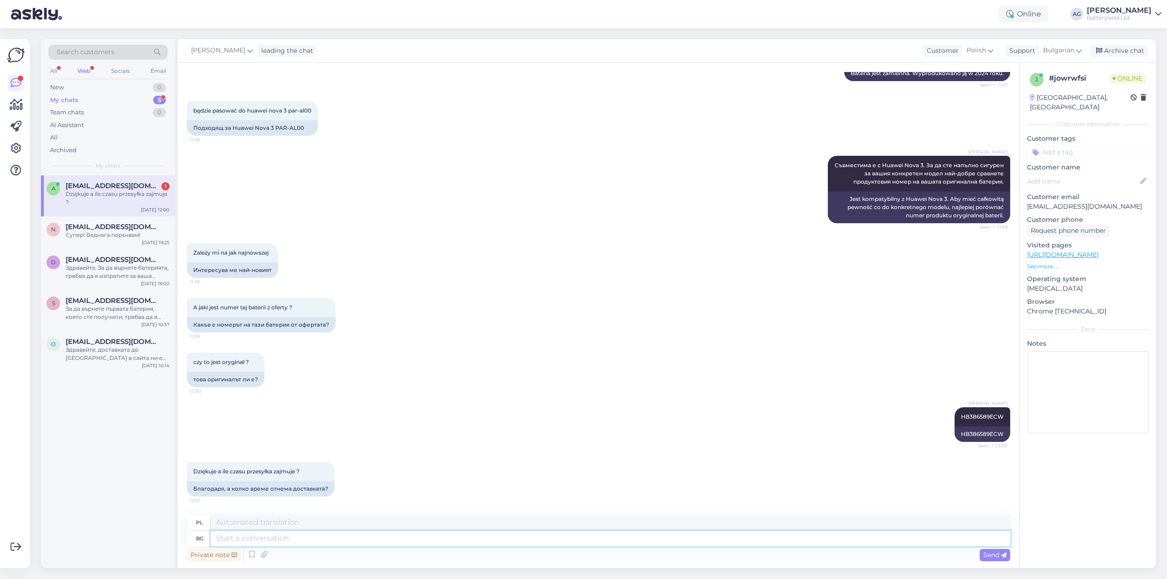
click at [334, 539] on textarea at bounding box center [610, 538] width 799 height 15
type textarea "Ако п"
type textarea "Jeśli"
type textarea "Ако поръчате дне"
type textarea "Jeśli zamówisz"
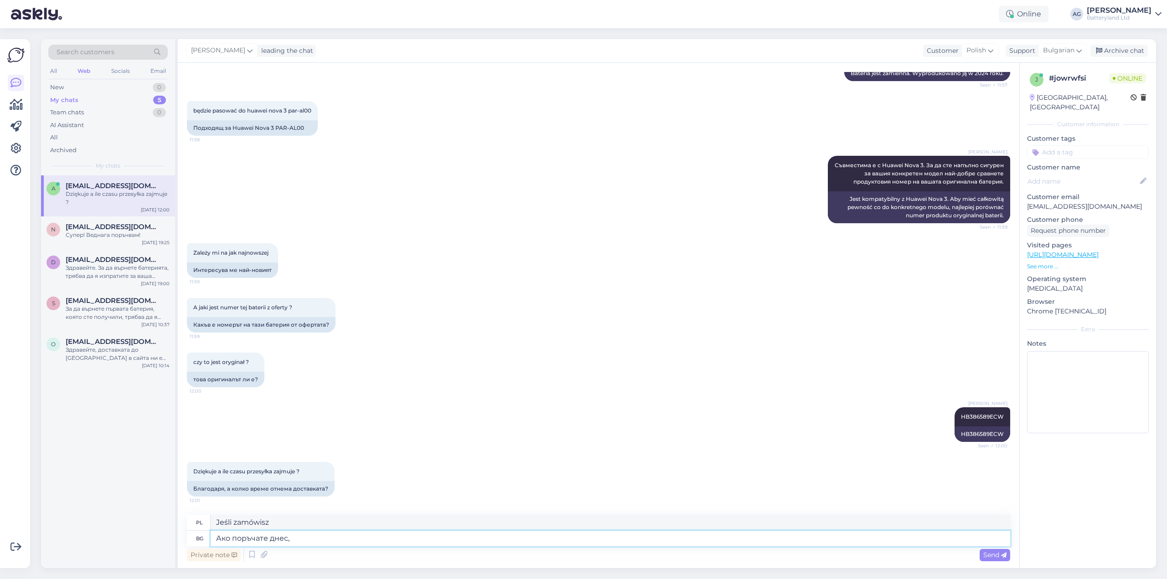
type textarea "Ако поръчате днес, щ"
type textarea "Jeśli zamówisz dziś,"
type textarea "Ако поръчате днес, ще и"
type textarea "Jeśli złożysz zamówienie dzisiaj, otrzymasz:"
type textarea "Ако поръчате днес, ще изпратим ба"
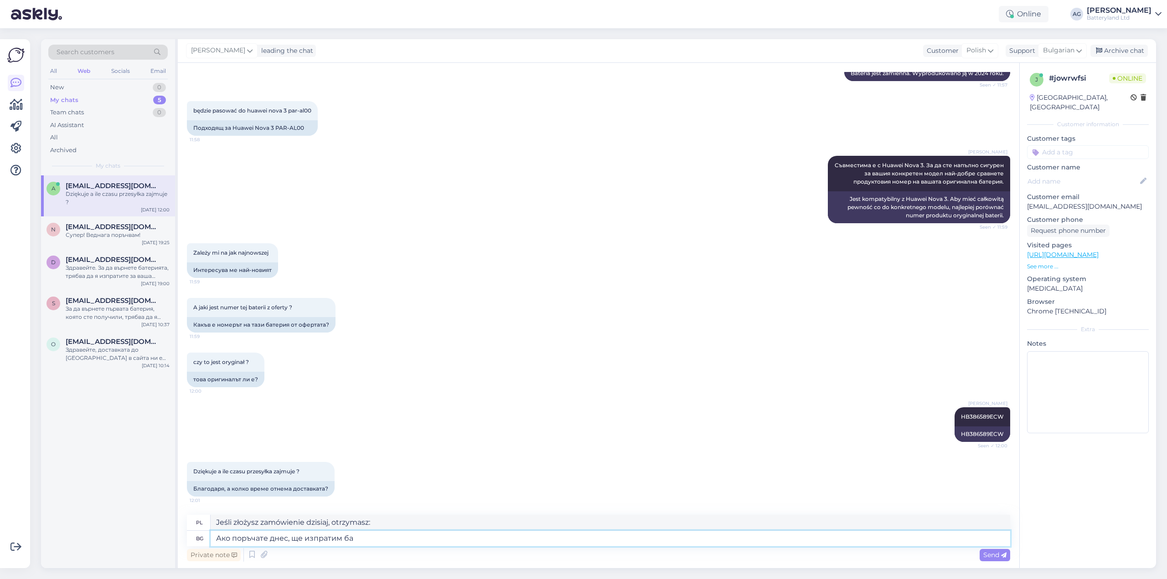
type textarea "Jeśli zamówisz dziś, wyślemy"
type textarea "Ако поръчате днес, ще изпратим батерията ут"
type textarea "Jeśli złożysz zamówienie dzisiaj, wyślemy baterię"
type textarea "Ако поръчате днес, ще изпратим батерията утре. Д"
type textarea "Jeśli złożysz zamówienie dzisiaj, baterię wyślemy jutro."
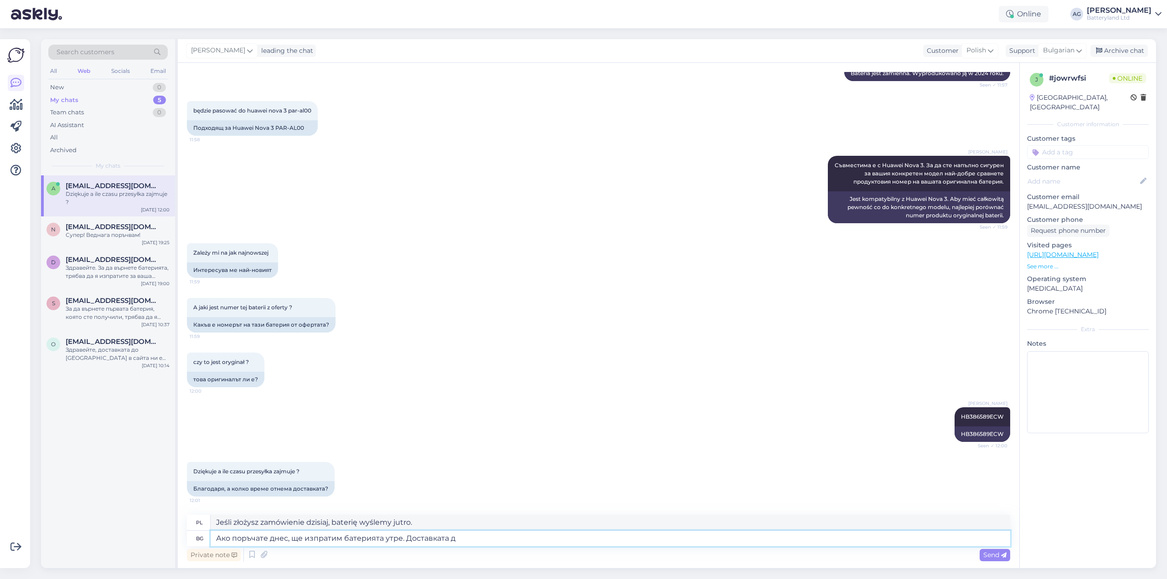
type textarea "Ако поръчате днес, ще изпратим батерията утре. Доставката до"
type textarea "Jeśli złożysz zamówienie dzisiaj, wyślemy baterię jutro. [GEOGRAPHIC_DATA]"
type textarea "Ако поръчате днес, ще изпратим батерията утре. Доставката до"
type textarea "Jeśli złożysz zamówienie dzisiaj, wyślemy baterię jutro. Dostawa do"
type textarea "Ако поръчате днес, ще изпратим батерията утре. Доставката до [GEOGRAPHIC_DATA]"
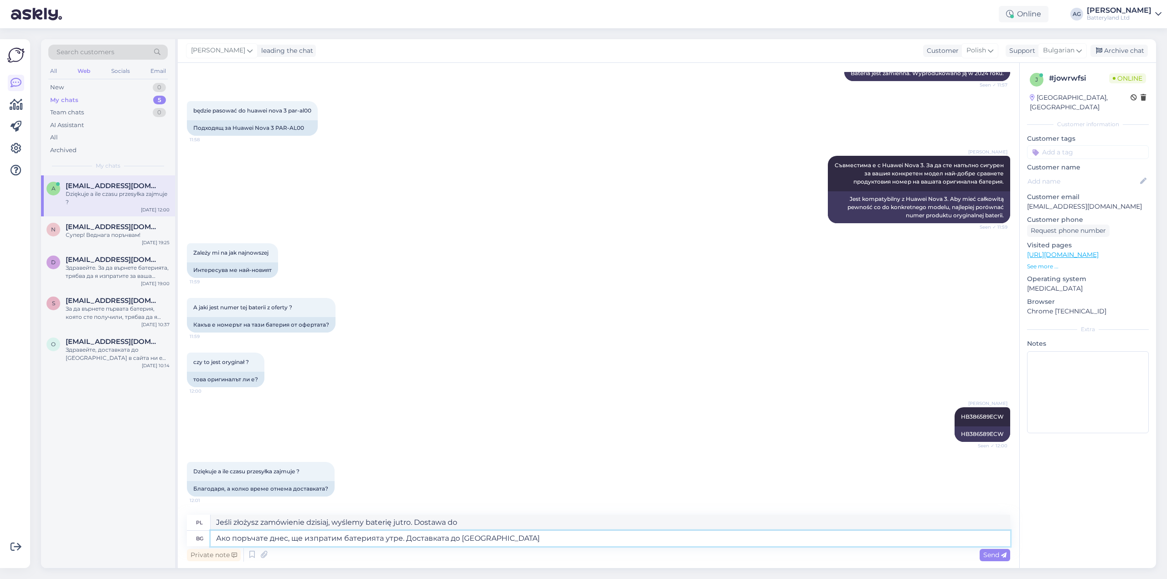
type textarea "Jeśli zamówisz dziś, wyślemy baterię jutro. Dostawa do Poshki"
type textarea "Ако поръчате днес, ще изпратим батерията утре. Доставката до [GEOGRAPHIC_DATA] о"
type textarea "Jeśli zamówisz dziś, wyślemy baterię jutro. Dostawa do Polski"
type textarea "Ако поръчате днес, ще изпратим батерията утре. Доставката до [GEOGRAPHIC_DATA] …"
type textarea "Jeśli zamówisz dziś, wyślemy baterię jutro. Dostawa do Polski zazwyczaj"
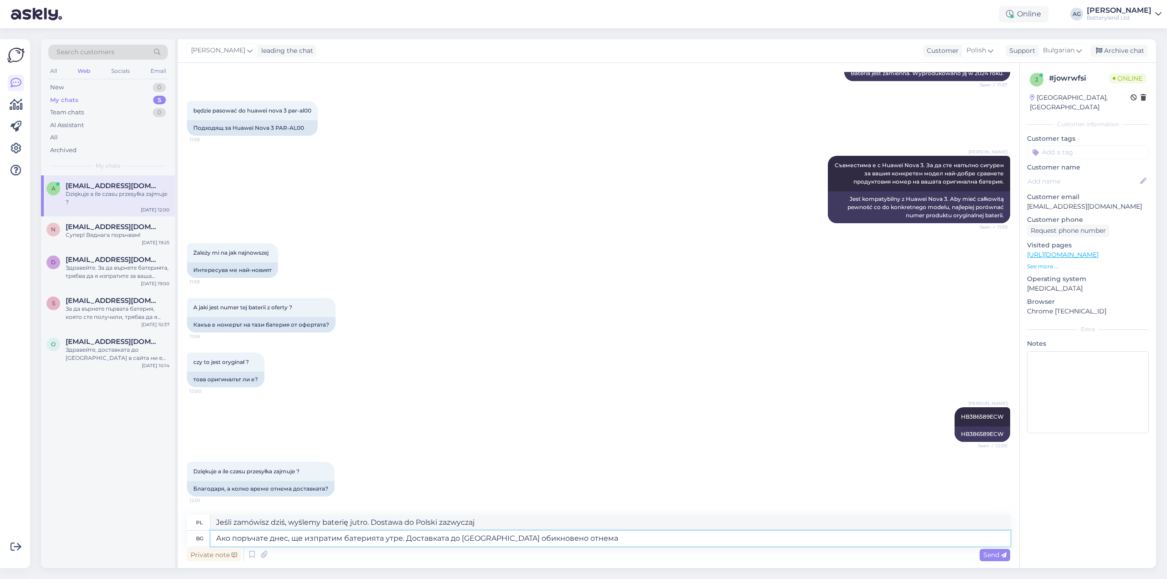
type textarea "Ако поръчате днес, ще изпратим батерията утре. Доставката до [GEOGRAPHIC_DATA] …"
type textarea "Jeśli zamówisz dziś, wyślemy baterię jutro. Dostawa do Polski zazwyczaj trwa"
type textarea "Ако поръчате днес, ще изпратим батерията утре. Доставката до [GEOGRAPHIC_DATA] …"
type textarea "Jeśli zamówisz dziś, wyślemy baterię jutro. Dostawa do Polski trwa zazwyczaj 3-…"
type textarea "Ако поръчате днес, ще изпратим батерията утре. Доставката до [GEOGRAPHIC_DATA] …"
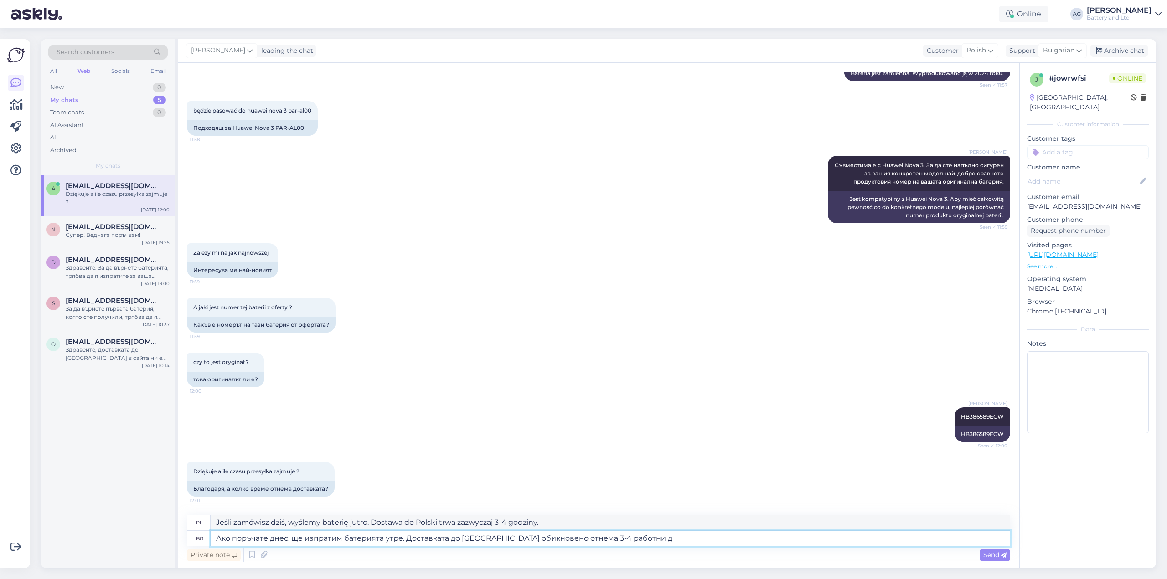
type textarea "Jeśli zamówisz dziś, wyślemy baterię jutro. Dostawa do Polski trwa zazwyczaj 3-…"
type textarea "Ако поръчате днес, ще изпратим батерията утре. Доставката до [GEOGRAPHIC_DATA] …"
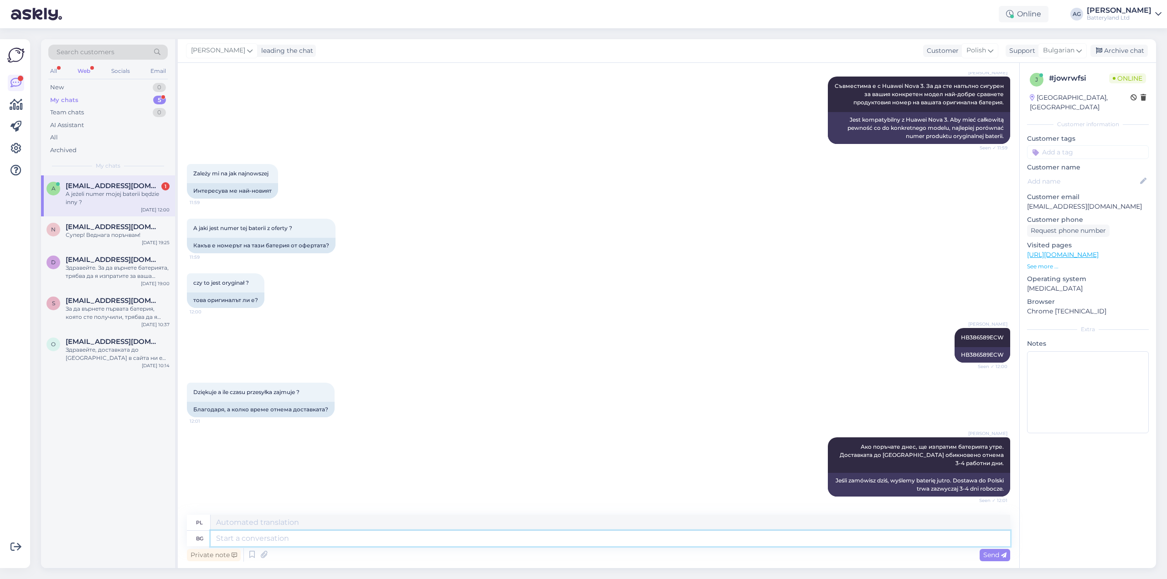
scroll to position [539, 0]
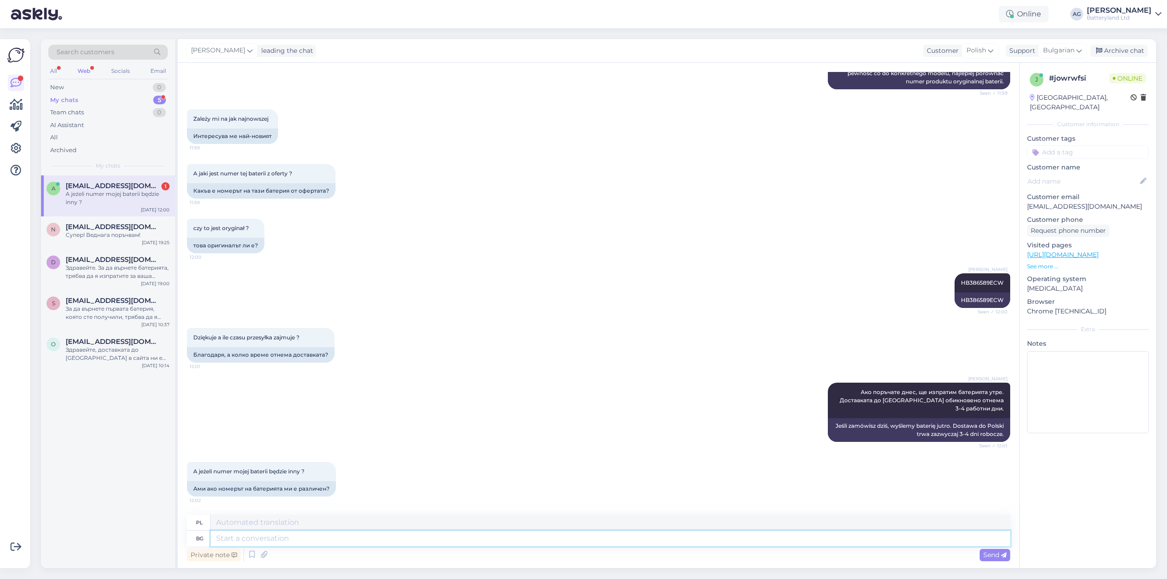
click at [328, 538] on textarea at bounding box center [610, 538] width 799 height 15
type textarea "Въведете"
type textarea "Wchodzić"
type textarea "Въведете номерът на"
type textarea "Wprowadź numer"
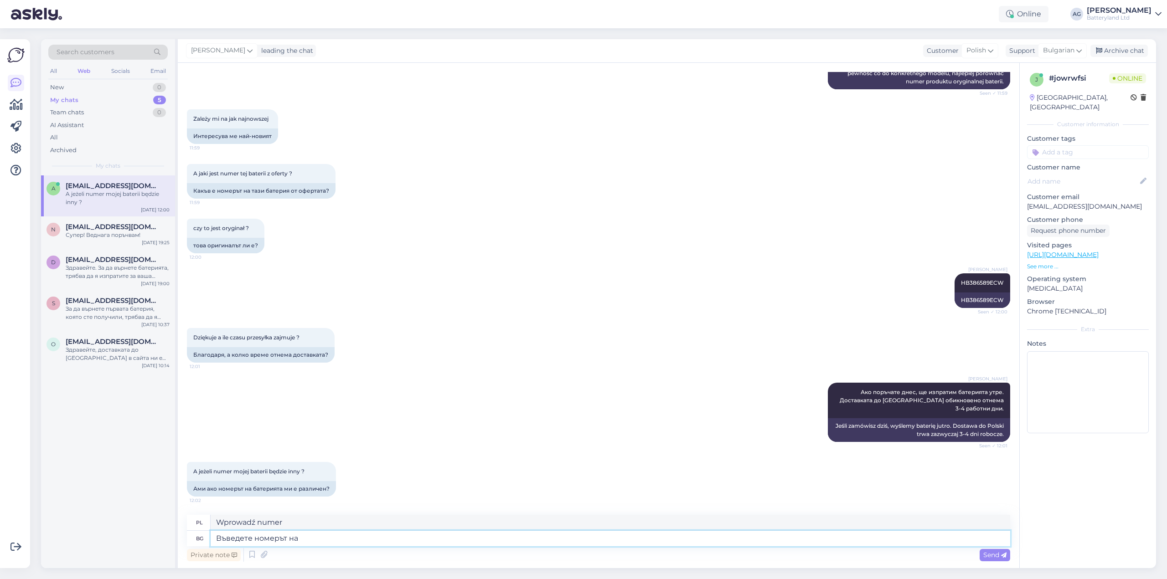
type textarea "Въведете номерът на [PERSON_NAME]"
type textarea "Wprowadź liczbę"
type textarea "Въведете номерът на вашата ба"
type textarea "Wprowadź swój numer telefonu"
type textarea "Въведете номерът на вашата батерия"
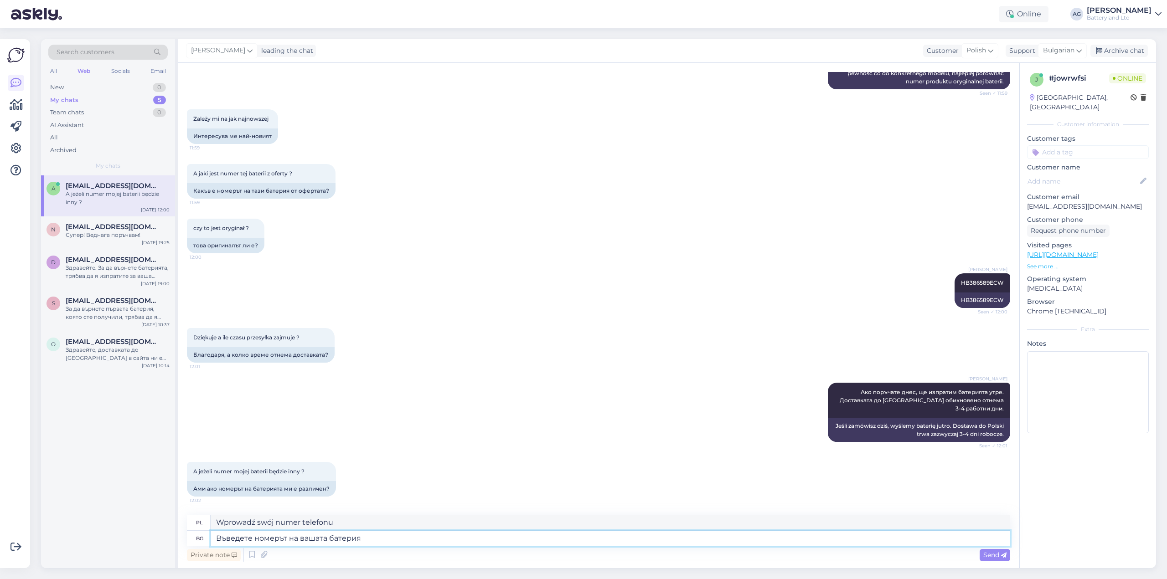
type textarea "Wprowadź numer baterii"
type textarea "Въведете номерът на вашата батерия в т"
type textarea "Wprowadź numer baterii w"
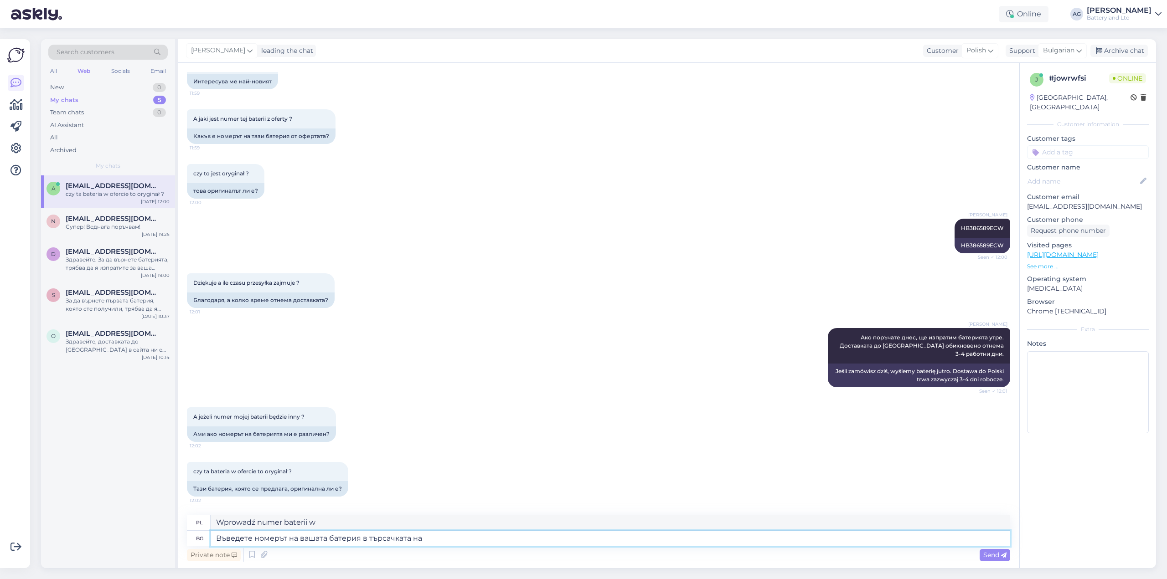
type textarea "Въведете номерът на вашата батерия в търсачката на"
type textarea "Wpisz numer swojego akumulatora w wyszukiwarkę"
type textarea "Въведете номерът на вашата батерия в търсачката на сайт"
type textarea "Wpisz numer swojego akumulatora w wyszukiwarkę na"
type textarea "Въведете номерът на вашата батерия в търсачката на сайта"
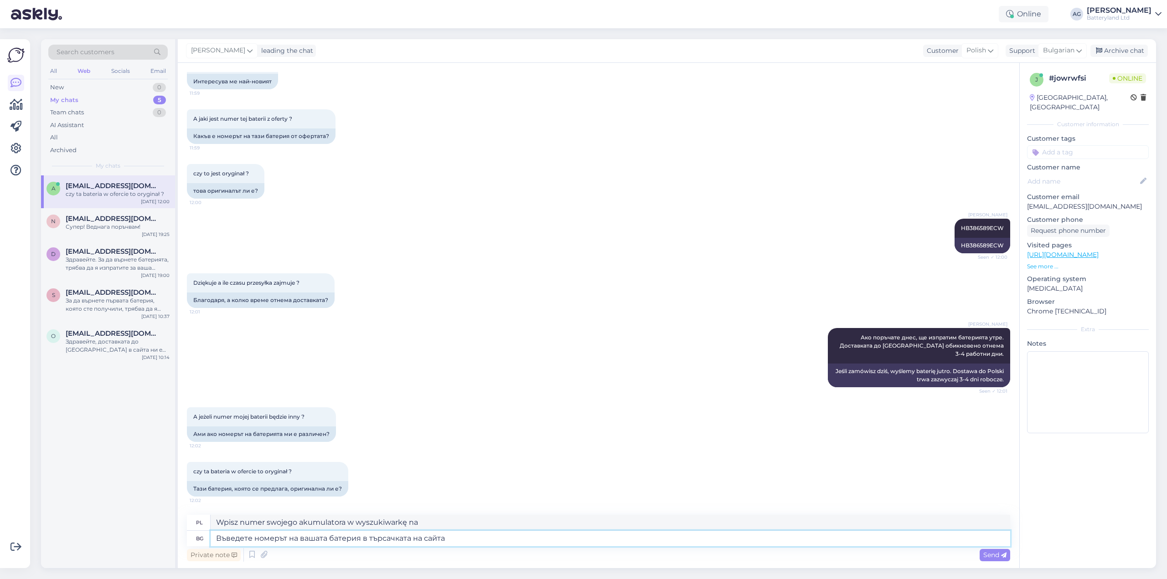
type textarea "Wprowadź numer swojej baterii w wyszukiwarce witryny"
type textarea "Въведете номерът на вашата батерия в търсачката на сайта и ще"
type textarea "Wprowadź numer swojej baterii do wyszukiwarki [PERSON_NAME]"
type textarea "Въведете номерът на вашата батерия в търсачката на сайта и ще ви"
type textarea "Wprowadź numer swojej baterii do wyszukiwarki na stronie, a otrzymasz:"
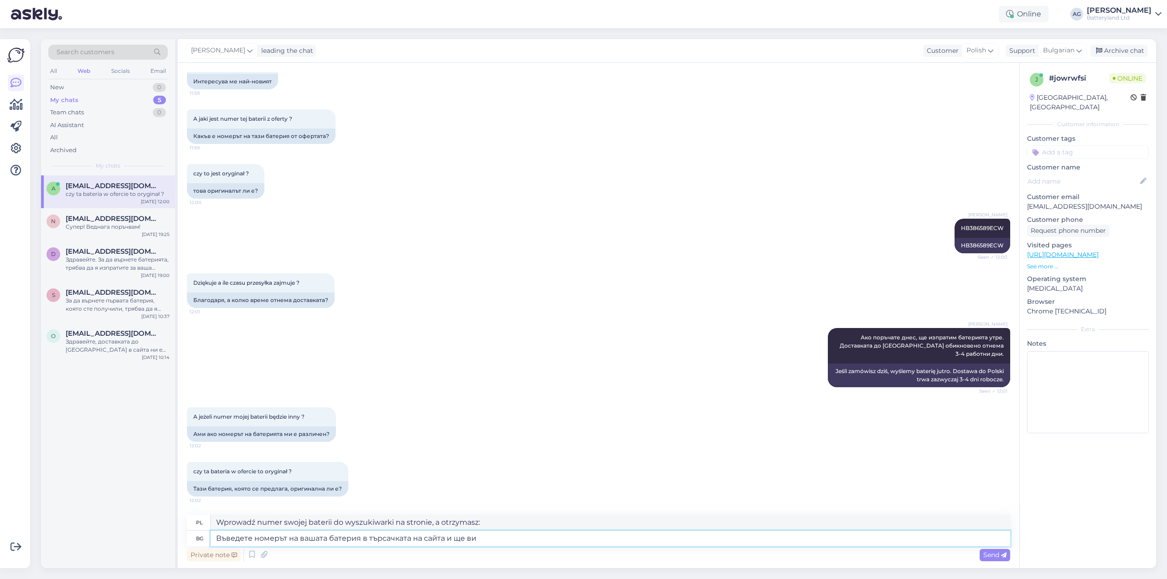
type textarea "Въведете номерът на вашата батерия в търсачката на сайта и ще ви и"
type textarea "Wprowadź numer swojego akumulatora do wyszukiwarki na stronie, a otrzymasz"
type textarea "Въведете номерът на вашата батерия в търсачката на сайта и ще ви излезе"
type textarea "Wpisz numer swojego akumulatora w wyszukiwarkę na stronie, a ona się pojawi."
type textarea "Въведете номерът на вашата батерия в търсачката на сайта и ще ви излезе, ако"
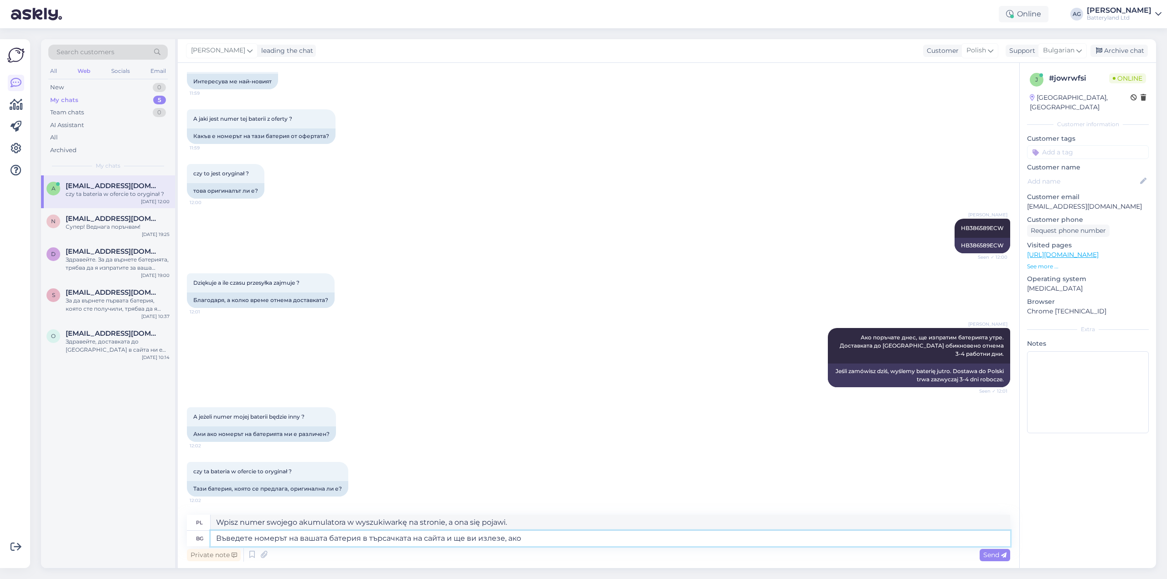
type textarea "Wpisz numer swojej baterii w wyszukiwarkę na stronie, a otrzymasz:"
type textarea "Въведете номерът на вашата батерия в търсачката на сайта и ще ви излезе, ако и"
type textarea "Wpisz numer swojej baterii w wyszukiwarkę [PERSON_NAME], a ona się pojawi, jeśli"
type textarea "Въведете номерът на вашата батерия в търсачката на сайта и ще"
type textarea "Wpisz numer swojej baterii w wyszukiwarkę na stronie, a otrzymasz:"
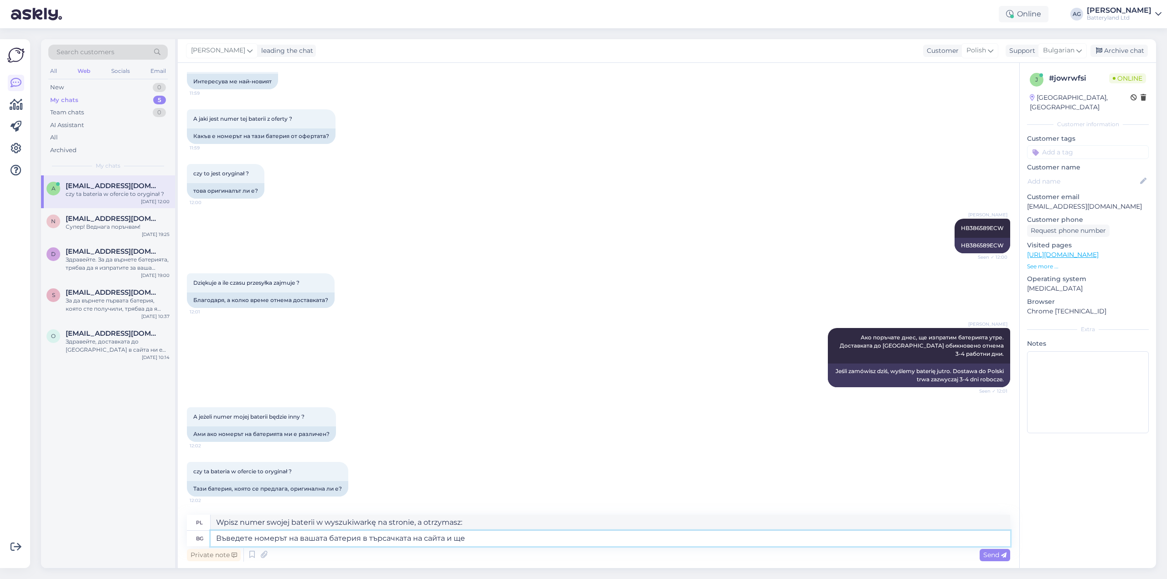
type textarea "Въведете номерът на вашата батерия в търсачката на сайта и ще"
type textarea "Wprowadź numer swojej baterii do wyszukiwarki na stronie, a otrzymasz:"
type textarea "Въведете номерът на вашата батерия в търсачката на сайта и виж"
type textarea "Wprowadź numer swojej baterii do wyszukiwarki [PERSON_NAME]"
type textarea "Въведете номерът на вашата батерия в търсачката на сайта и вижте ка"
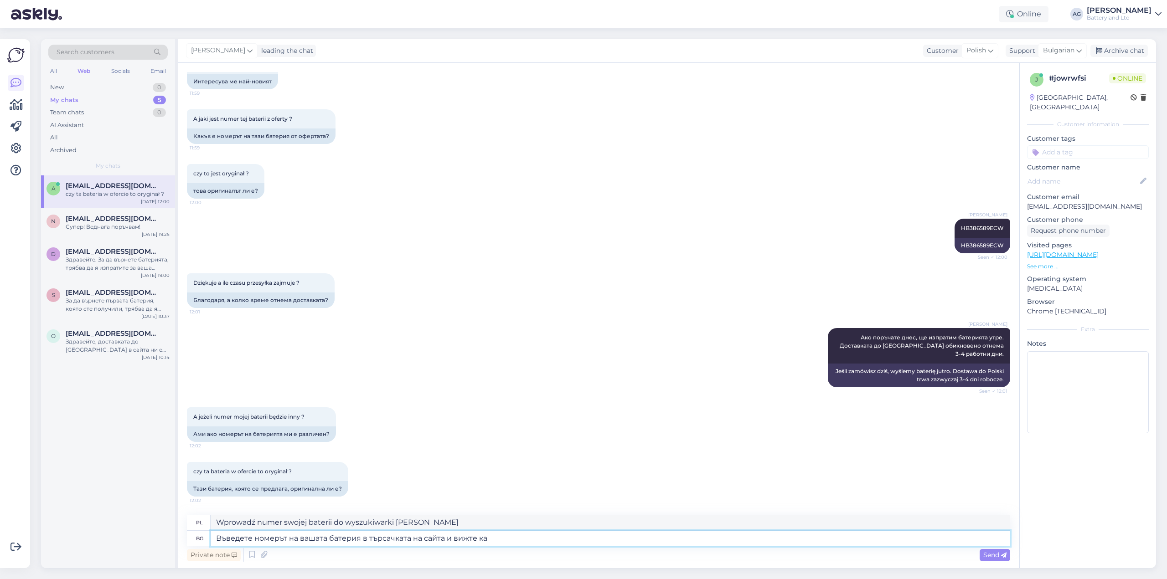
type textarea "Wpisz numer swojej baterii w wyszukiwarkę witryny i zobacz"
type textarea "Въведете номерът на вашата батерия в търсачката на сайта и вижте какво ще"
type textarea "Wpisz numer swojej baterii w wyszukiwarkę na stronie i zobacz, co się pojawi."
type textarea "Въведете номерът на вашата батерия в търсачката на сайта и вижте какво ще ви изл"
type textarea "Wpisz numer swojej baterii w wyszukiwarkę na stronie i zobacz, co wyświetli."
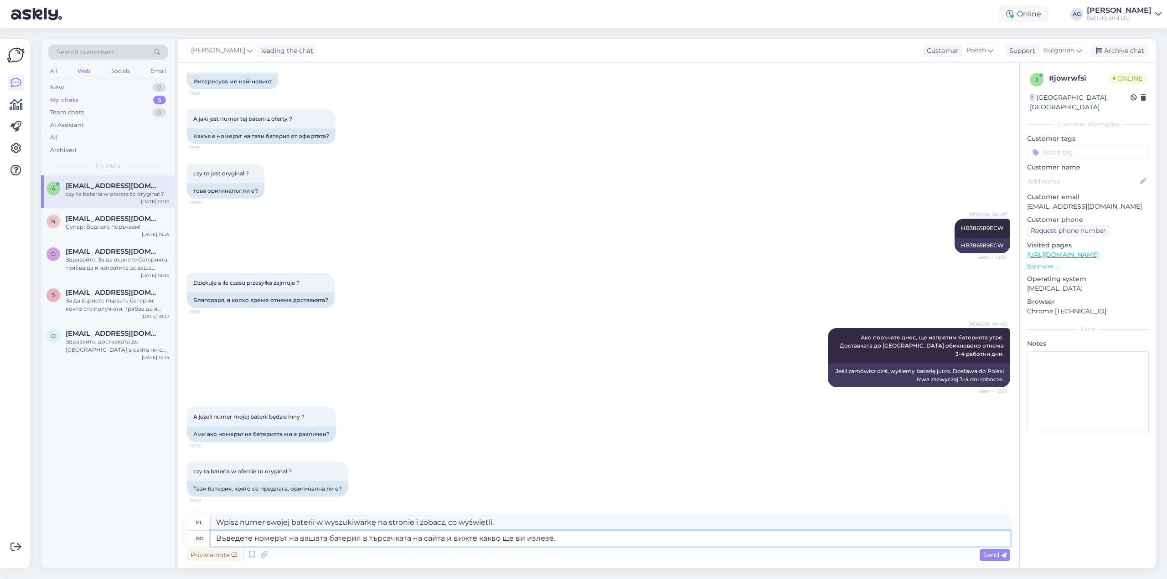
type textarea "Въведете номерът на вашата батерия в търсачката на сайта и вижте какво ще ви из…"
type textarea "Wpisz numer swojej baterii w wyszukiwarkę na stronie i zobacz, co się pojawi."
type textarea "Въведете номерът на вашата батерия в търсачката на сайта и вижте какво ще ви из…"
type textarea "Wpisz numer swojej baterii w wyszukiwarkę na stronie i zobacz, co się pojawi. N…"
type textarea "Въведете номерът на вашата батерия в търсачката на сайта и вижте какво ще ви из…"
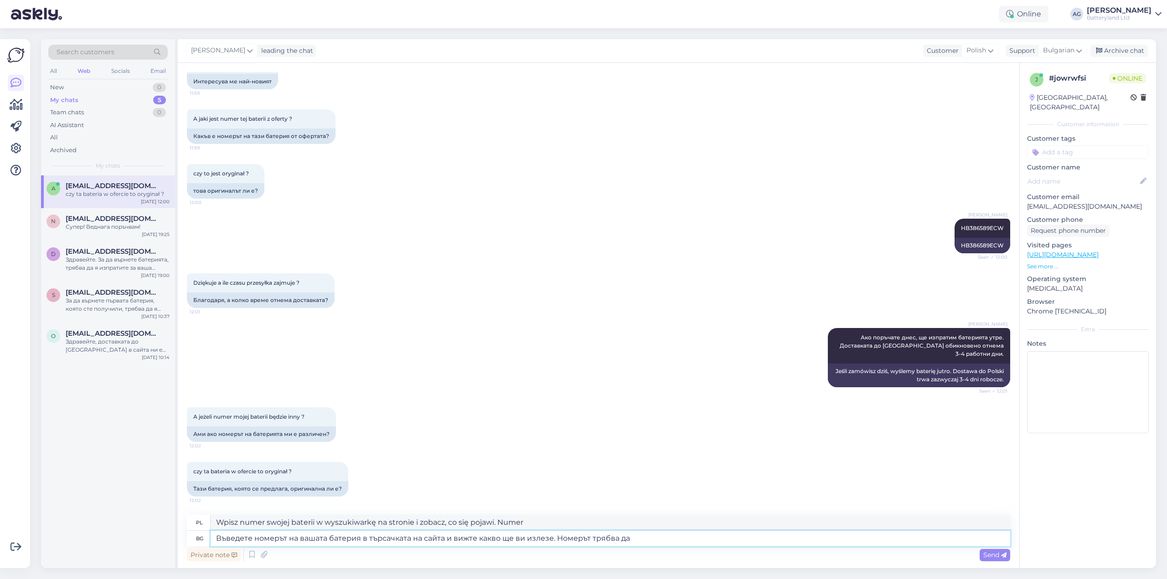
type textarea "Wpisz numer baterii w wyszukiwarce na stronie i zobacz, co się pojawi. Numer po…"
type textarea "Въведете номерът на вашата батерия в търсачката на сайта и вижте какво ще ви из…"
type textarea "Wpisz numer baterii w wyszukiwarce na stronie i zobacz, co się pojawi. Numer po…"
type textarea "Въведете номерът на вашата батерия в търсачката на сайта и вижте какво ще ви из…"
type textarea "Wpisz numer baterii w wyszukiwarkę na stronie i zobacz, co się pojawi. Numer po…"
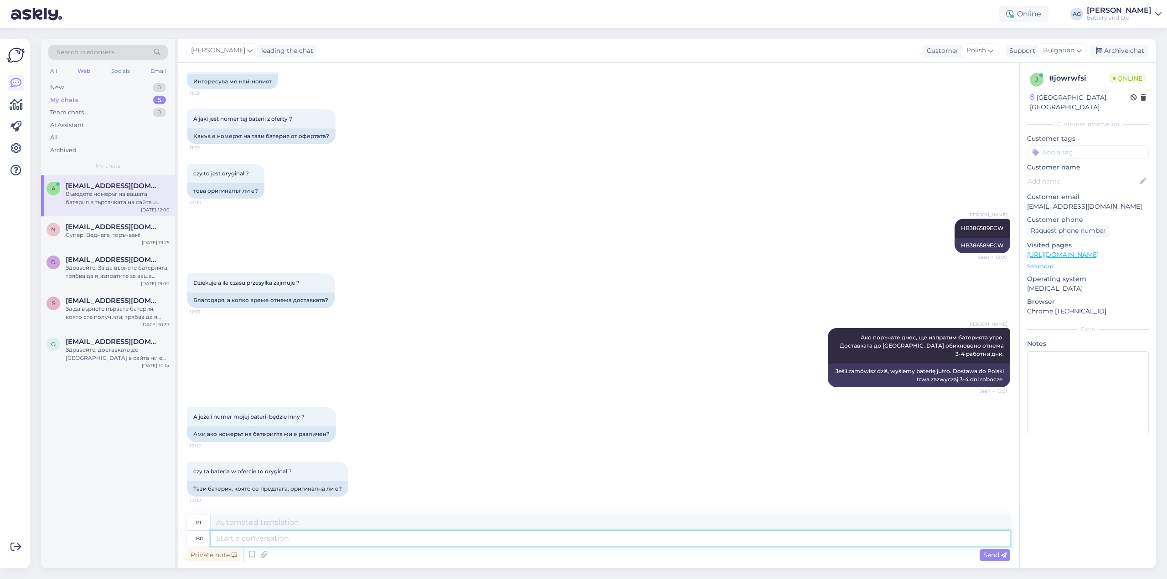
scroll to position [673, 0]
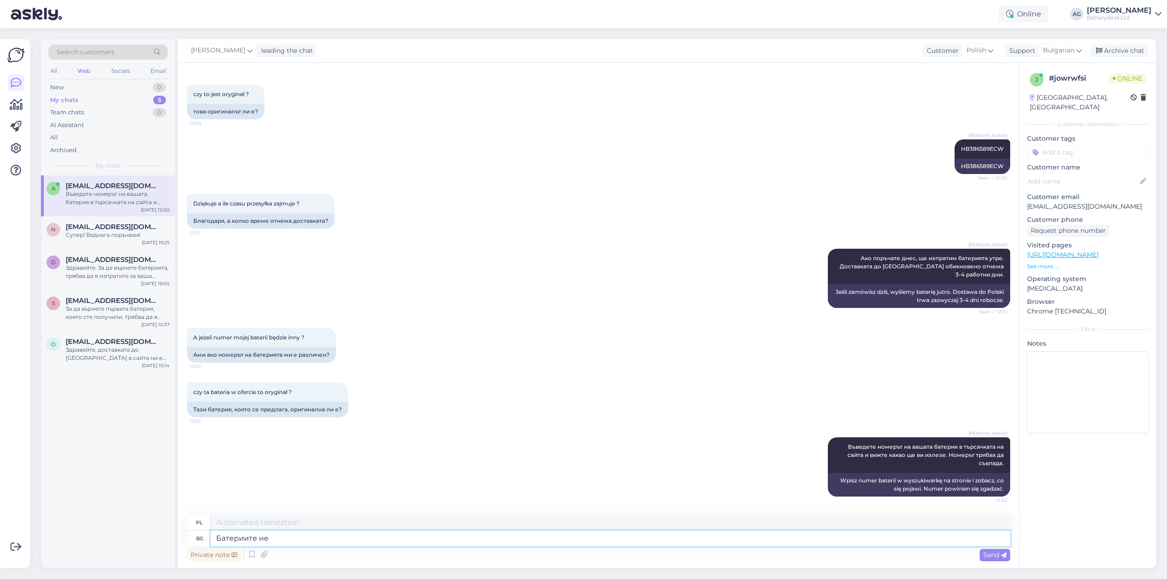
type textarea "Батериите не с"
type textarea "Baterie"
type textarea "Батериите не са"
type textarea "Baterie nie"
type textarea "Батериите не са ор"
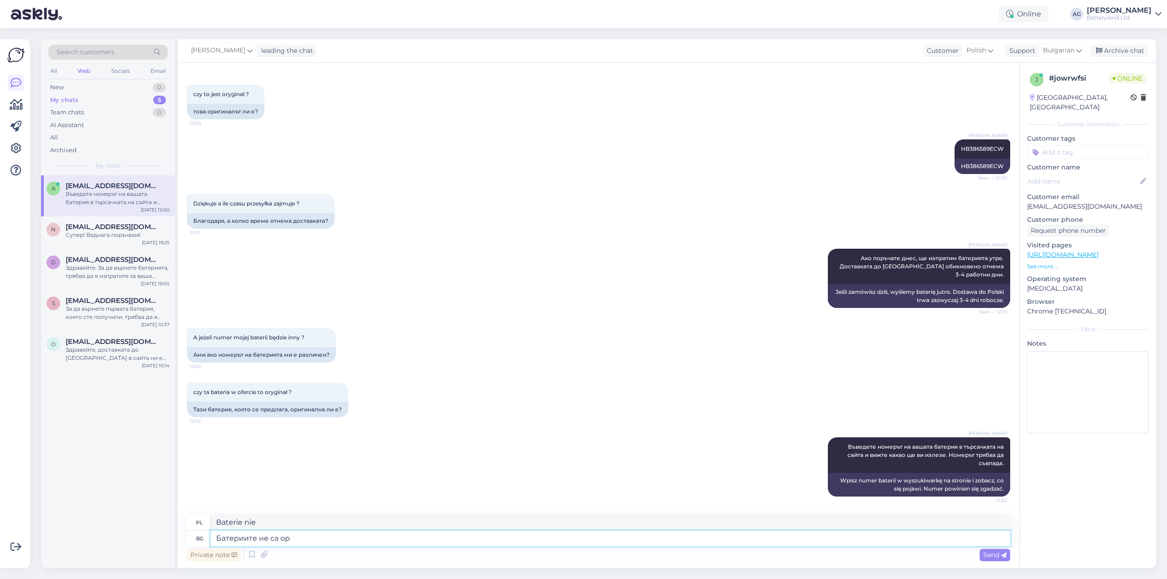
type textarea "Baterie nie są"
type textarea "Батериите не са оригинални"
type textarea "Baterie nie są oryginalne."
type textarea "Батериите"
type textarea "Baterie nie są"
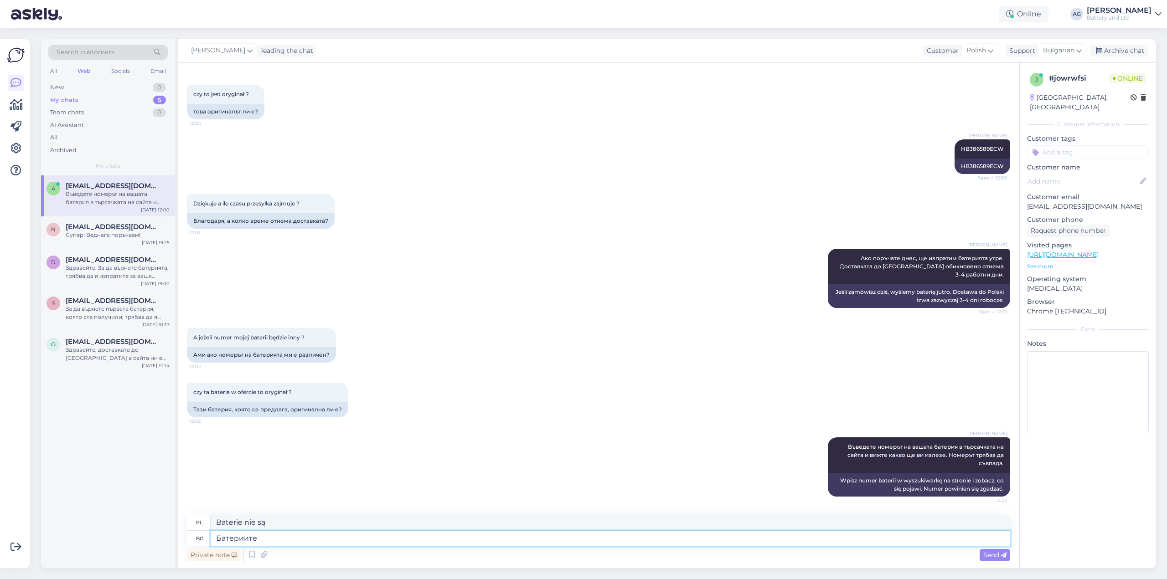
type textarea "Батериит"
type textarea "Baterie"
type textarea "Батерията не"
type textarea "Bateria"
type textarea "Батерията не е"
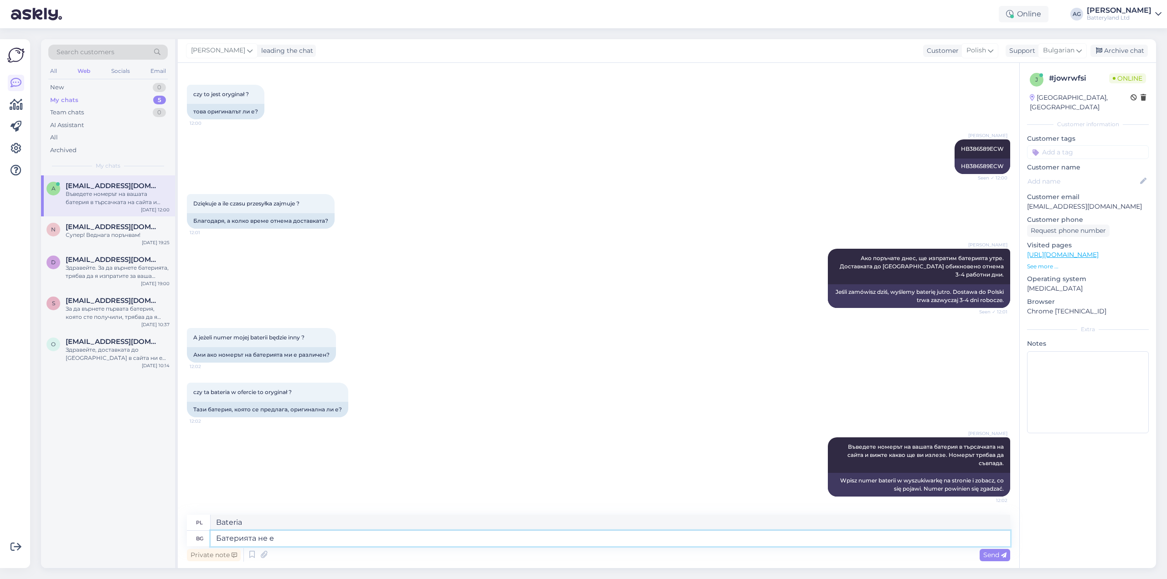
type textarea "Bateria nie jest"
type textarea "Батерията не е оригинална"
type textarea "Bateria nie jest oryginalna."
type textarea "Батерията не е оригинална."
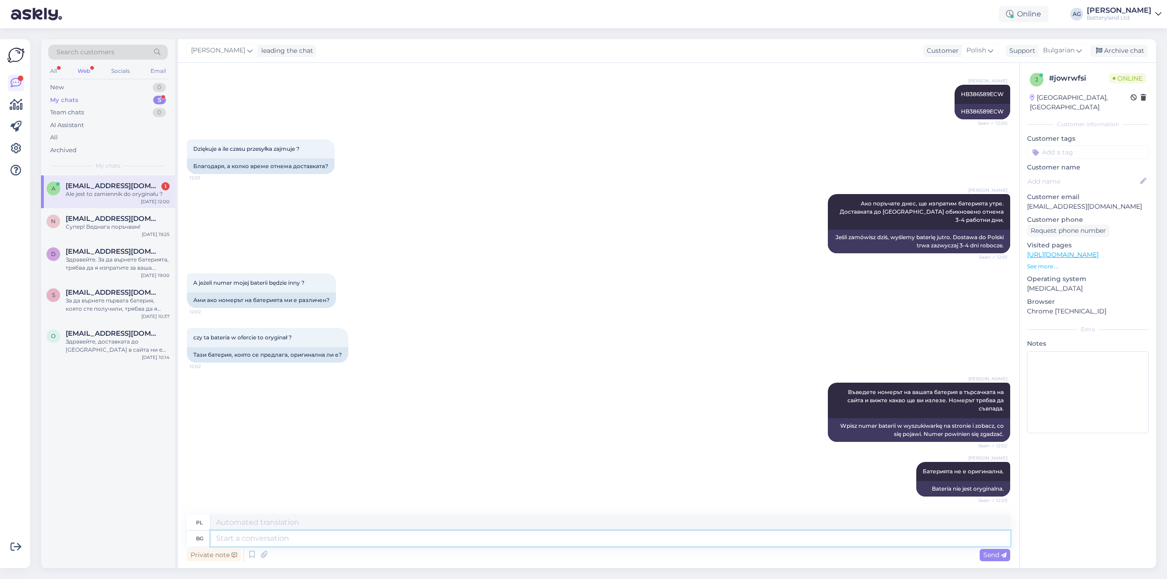
scroll to position [782, 0]
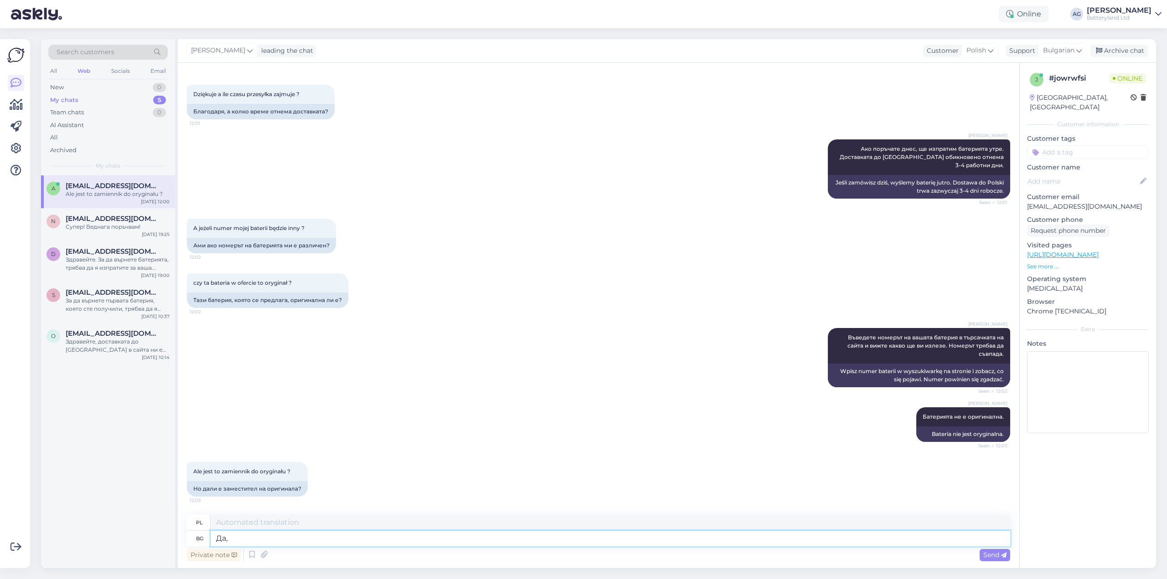
type textarea "Да,"
type textarea "Tak,"
type textarea "Да, заместител на"
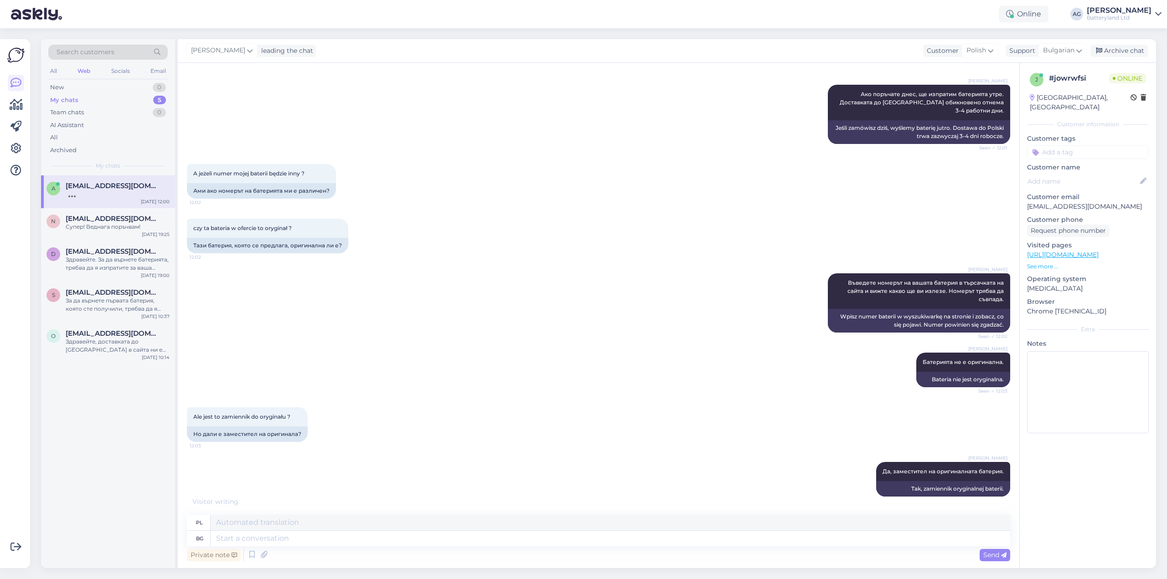
scroll to position [891, 0]
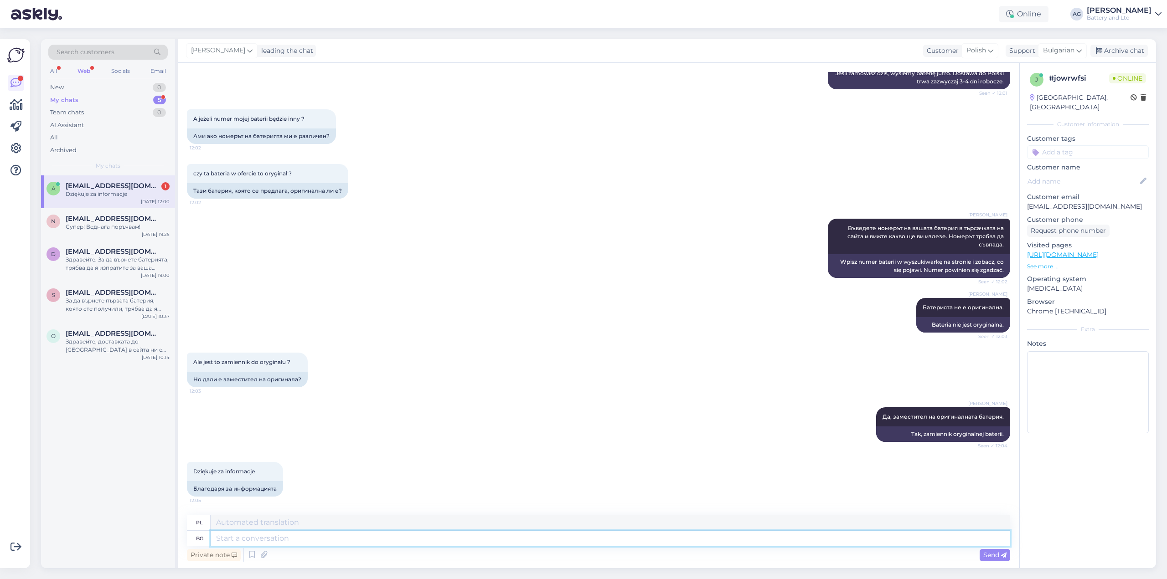
drag, startPoint x: 263, startPoint y: 538, endPoint x: 372, endPoint y: 527, distance: 109.4
click at [263, 538] on textarea at bounding box center [610, 538] width 799 height 15
click at [1114, 50] on div "Archive chat" at bounding box center [1118, 51] width 57 height 12
